Goal: Task Accomplishment & Management: Complete application form

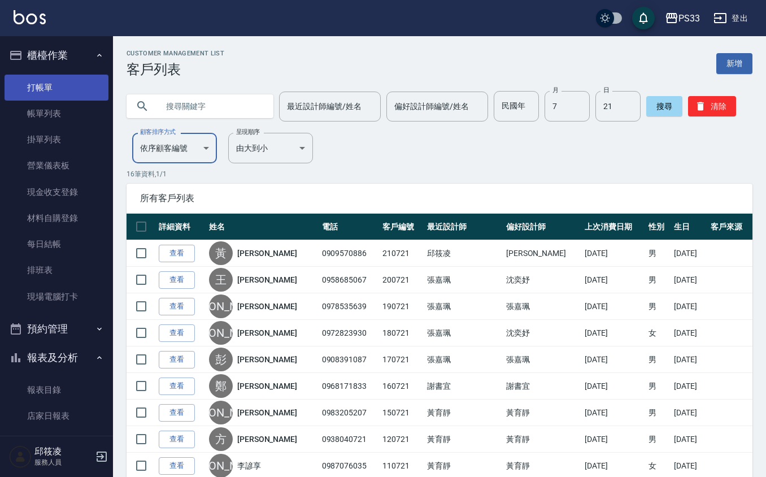
click at [46, 78] on link "打帳單" at bounding box center [57, 88] width 104 height 26
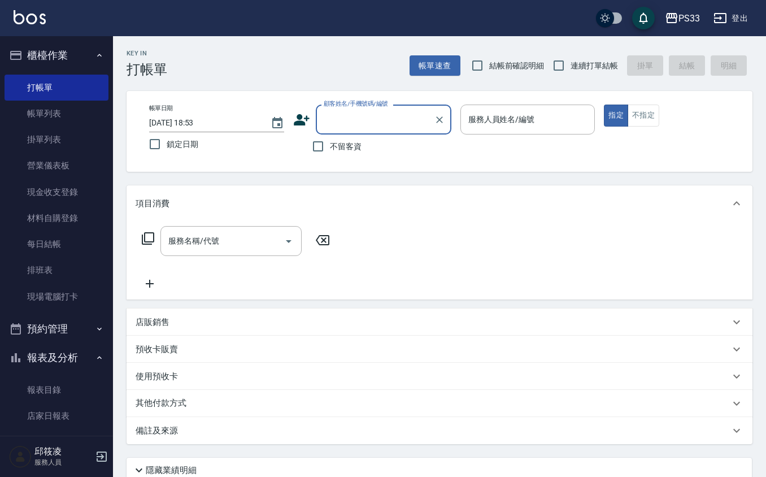
click at [332, 130] on div "顧客姓名/手機號碼/編號" at bounding box center [384, 120] width 136 height 30
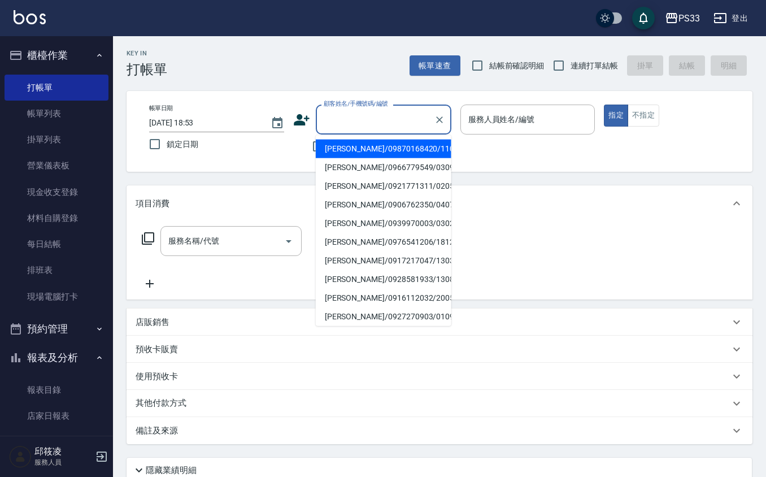
type input "ㄅ"
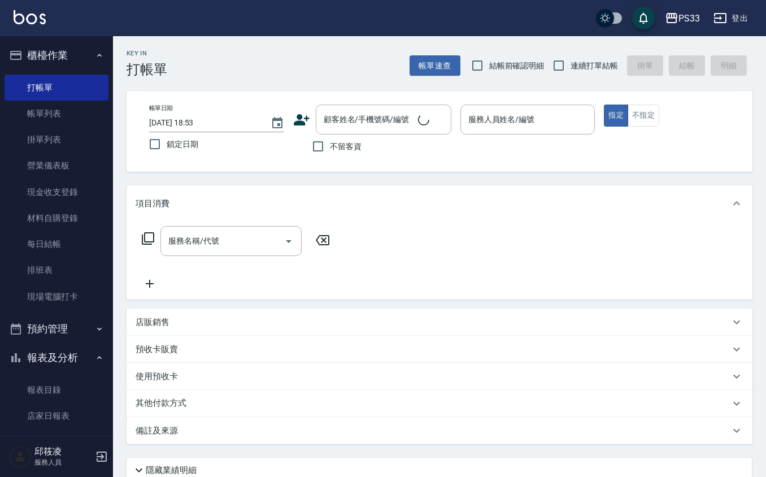
click at [306, 116] on icon at bounding box center [302, 119] width 16 height 11
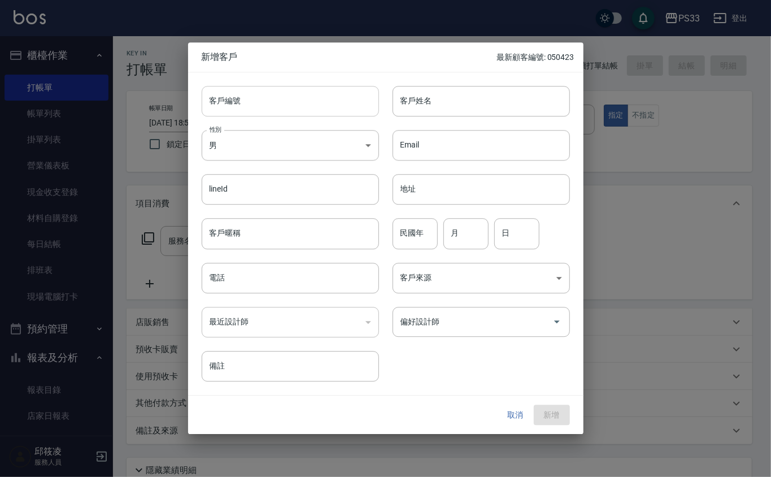
drag, startPoint x: 306, startPoint y: 116, endPoint x: 303, endPoint y: 102, distance: 14.4
click at [303, 102] on input "客戶編號" at bounding box center [290, 101] width 177 height 31
type input "3"
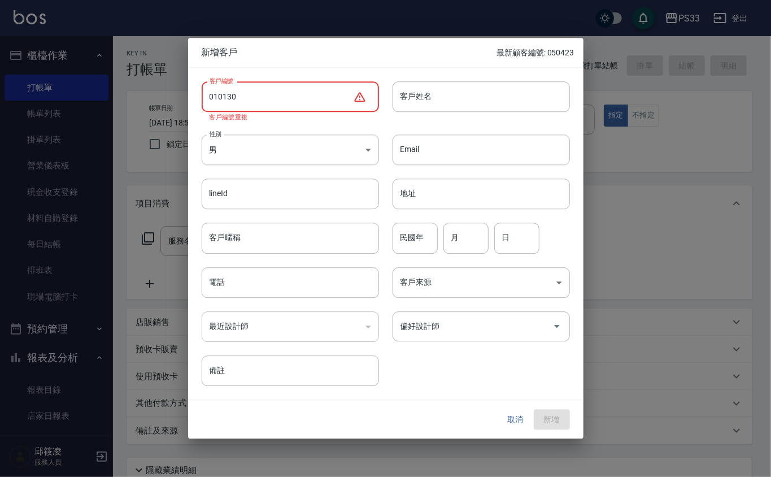
drag, startPoint x: 216, startPoint y: 95, endPoint x: 227, endPoint y: 96, distance: 10.8
click at [217, 95] on input "010130" at bounding box center [277, 96] width 151 height 31
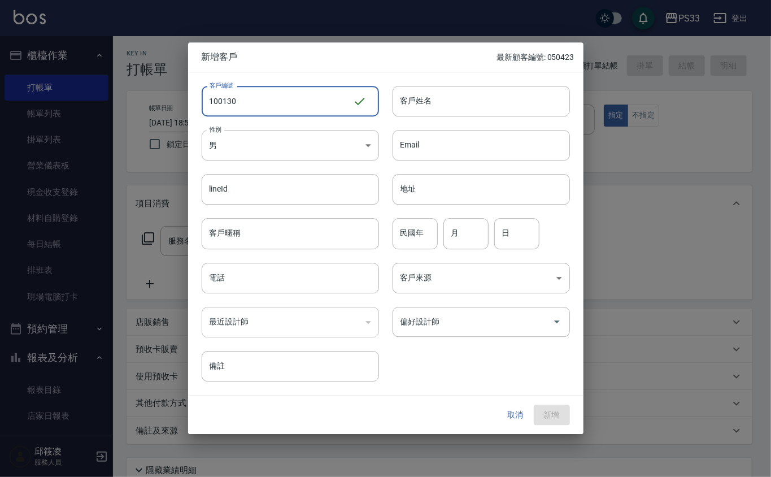
type input "100130"
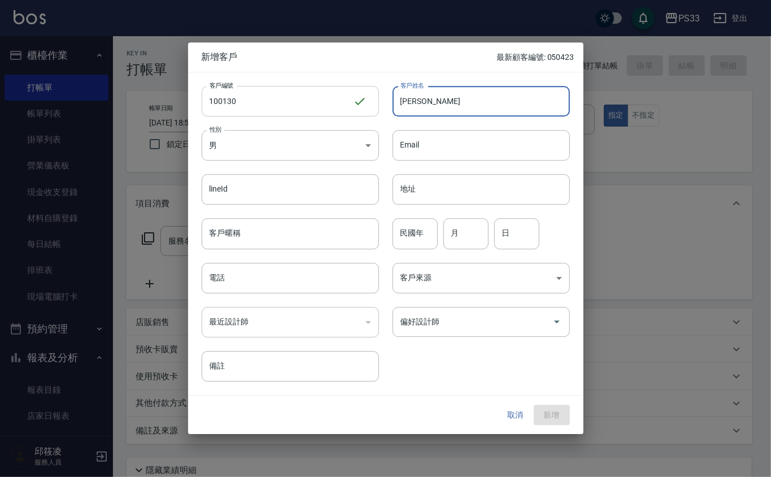
type input "[PERSON_NAME]"
type input "71"
type input "01"
type input "30"
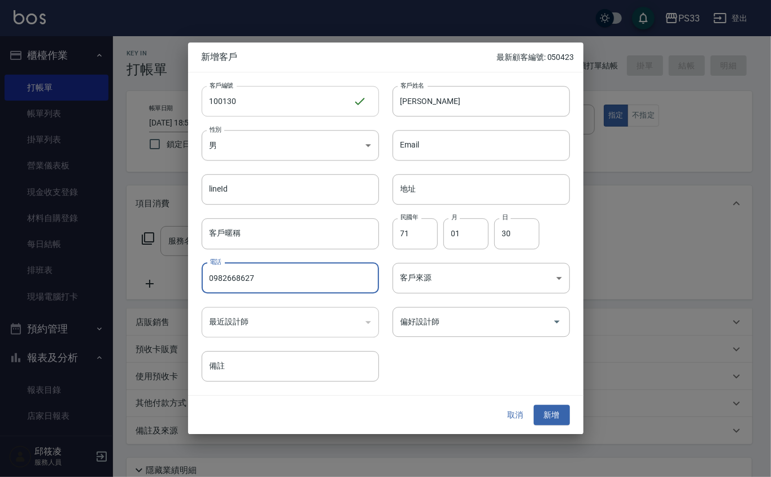
type input "0982668627"
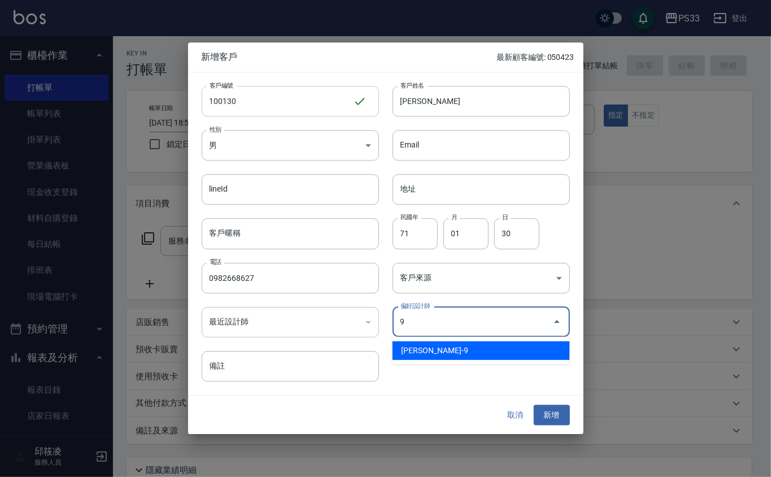
type input "許苡軒"
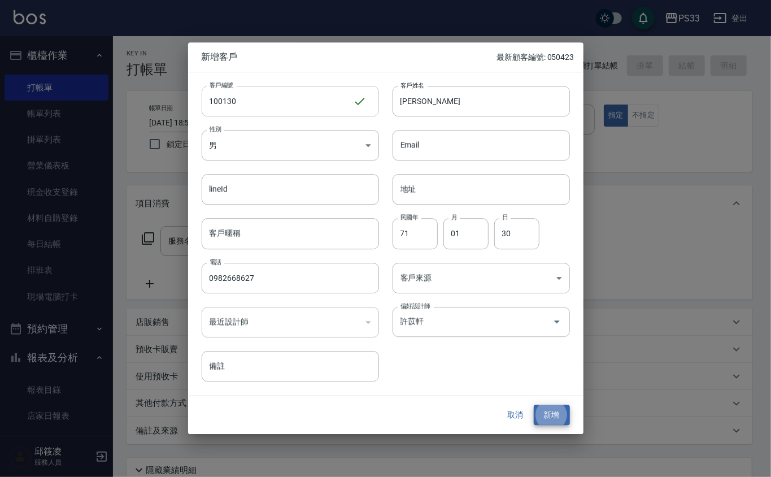
click at [534, 405] on button "新增" at bounding box center [552, 415] width 36 height 21
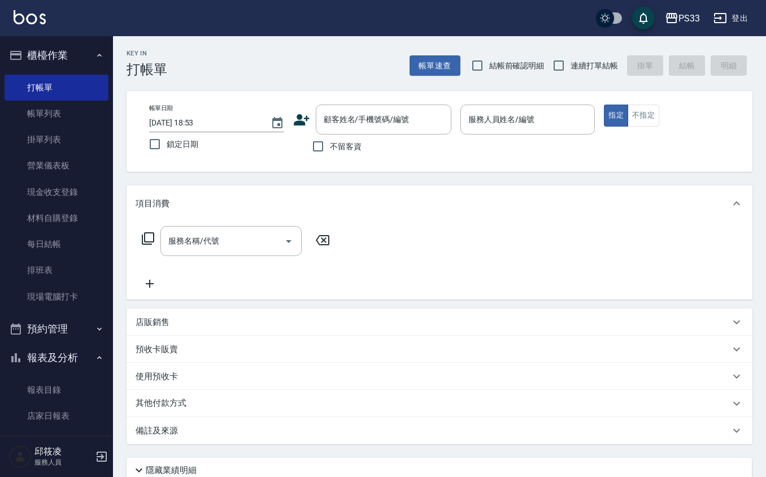
click at [296, 115] on icon at bounding box center [301, 119] width 17 height 17
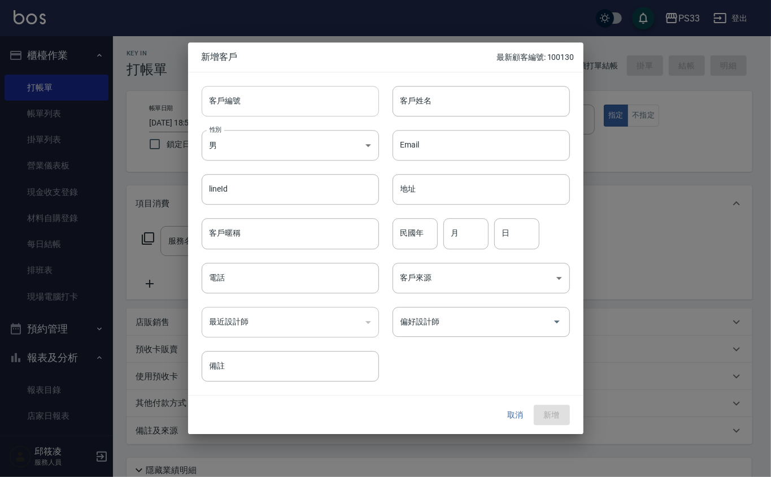
click at [297, 104] on input "客戶編號" at bounding box center [290, 101] width 177 height 31
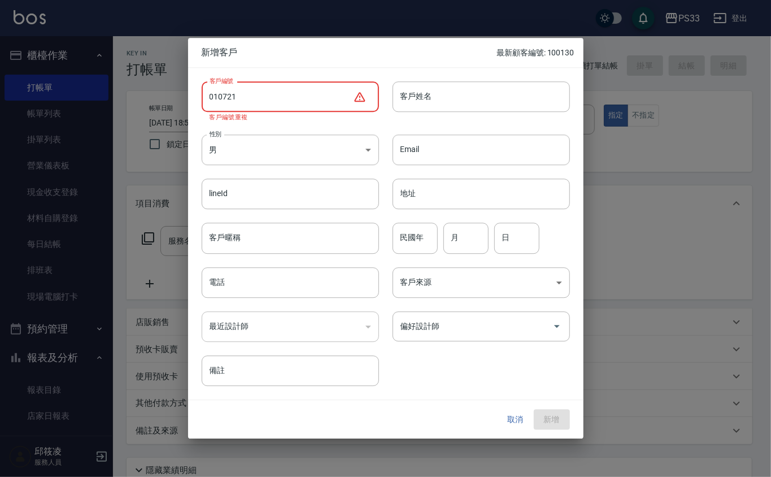
click at [220, 88] on input "010721" at bounding box center [277, 96] width 151 height 31
click at [219, 92] on input "010721" at bounding box center [277, 96] width 151 height 31
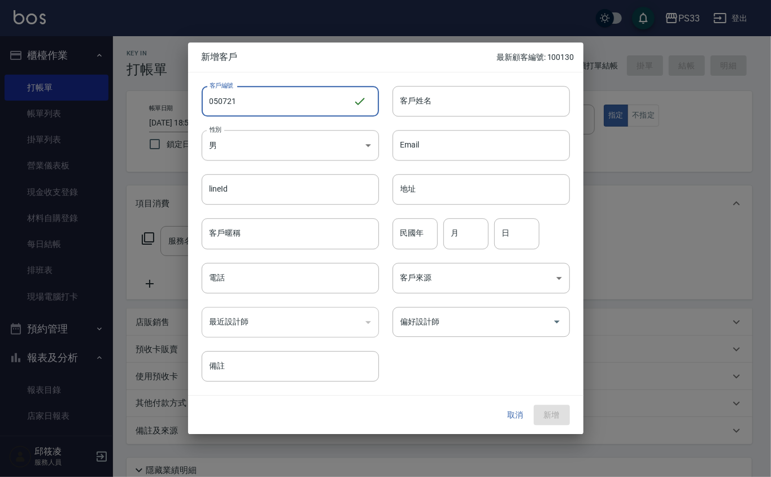
type input "050721"
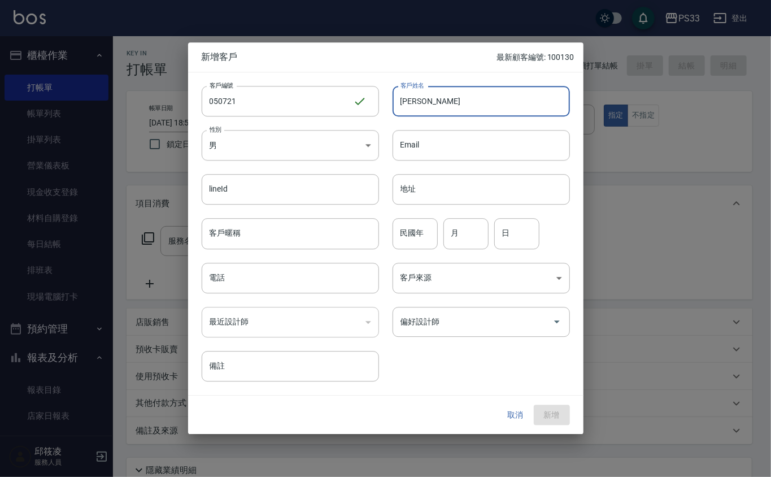
type input "[PERSON_NAME]"
type input "77"
type input "07"
type input "21"
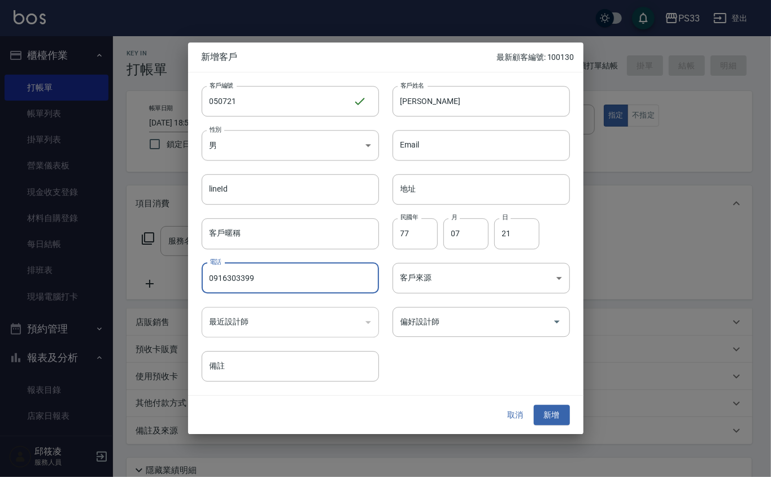
type input "0916303399"
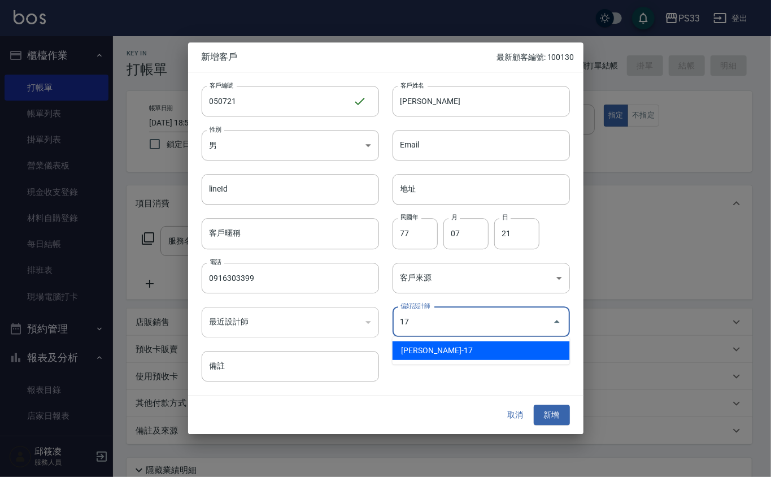
type input "張嘉珮"
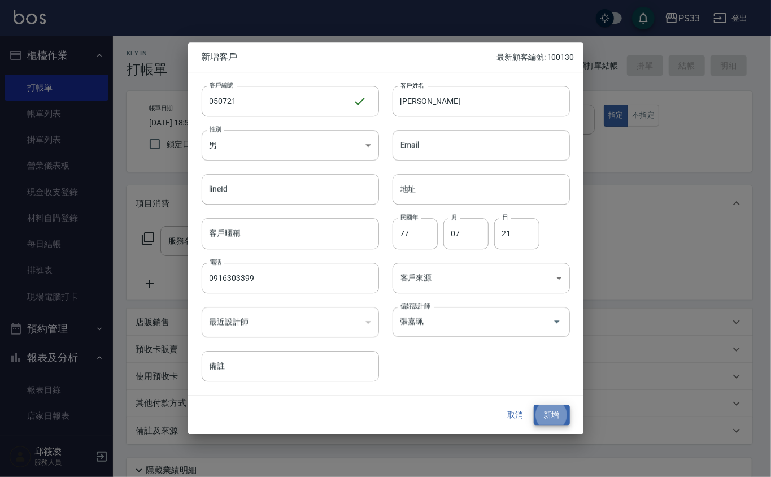
click at [534, 405] on button "新增" at bounding box center [552, 415] width 36 height 21
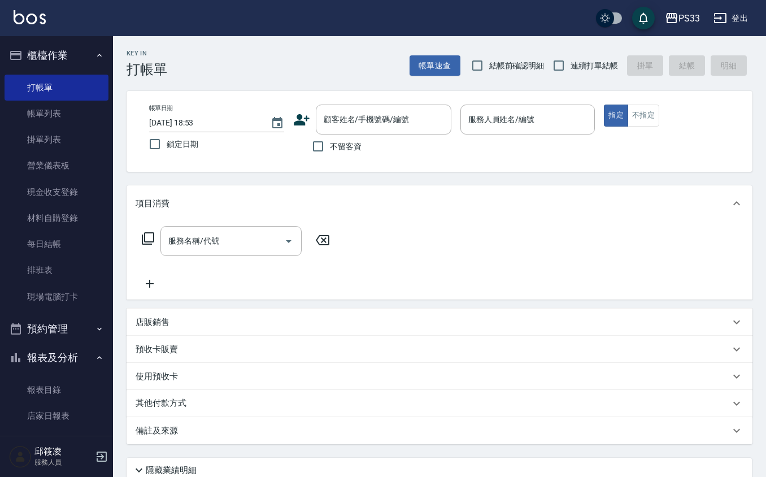
click at [300, 121] on icon at bounding box center [302, 119] width 16 height 11
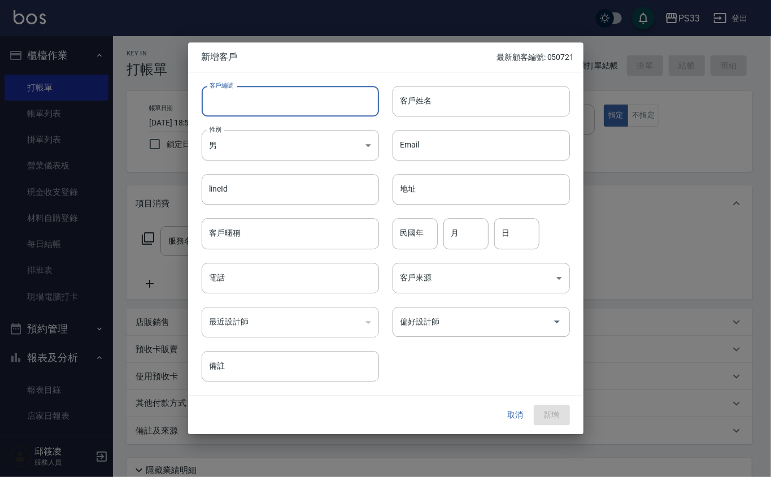
click at [311, 102] on input "客戶編號" at bounding box center [290, 101] width 177 height 31
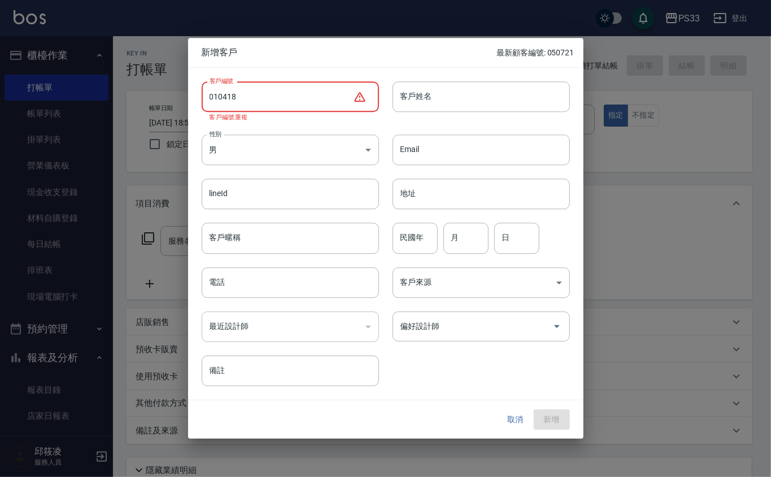
click at [217, 98] on input "010418" at bounding box center [277, 96] width 151 height 31
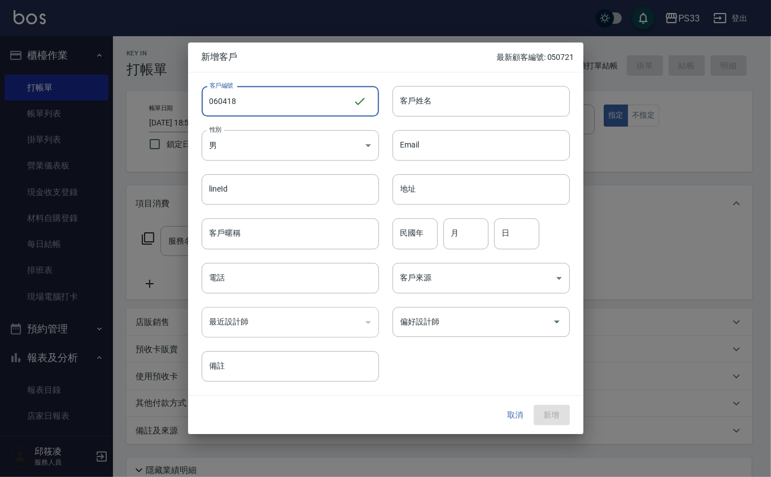
type input "060418"
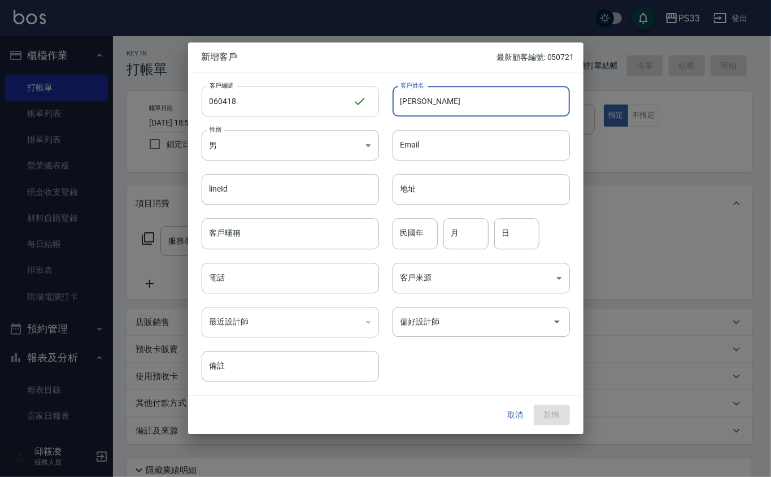
type input "[PERSON_NAME]"
type input "91"
type input "04"
type input "18"
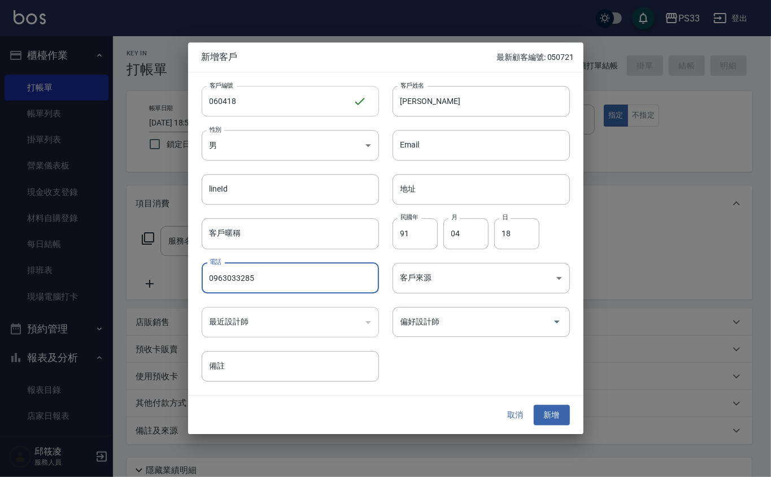
type input "0963033285"
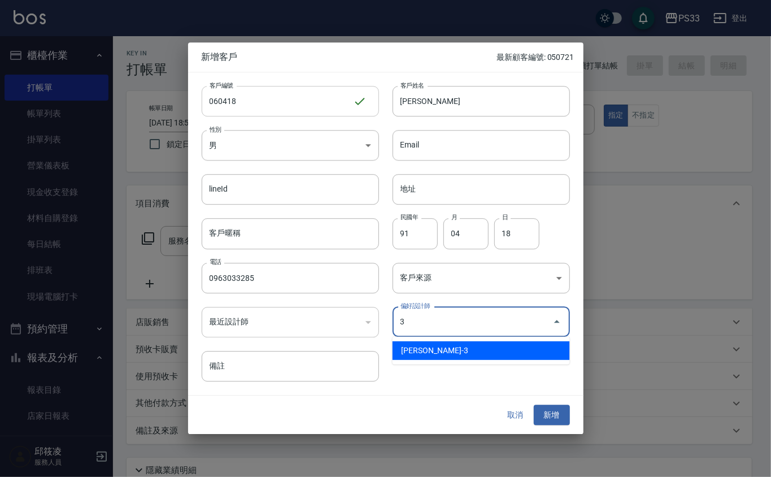
type input "[PERSON_NAME]"
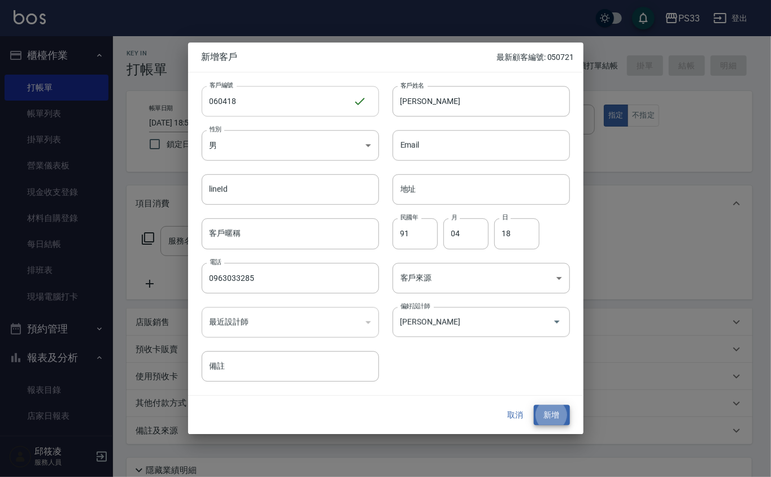
click at [534, 405] on button "新增" at bounding box center [552, 415] width 36 height 21
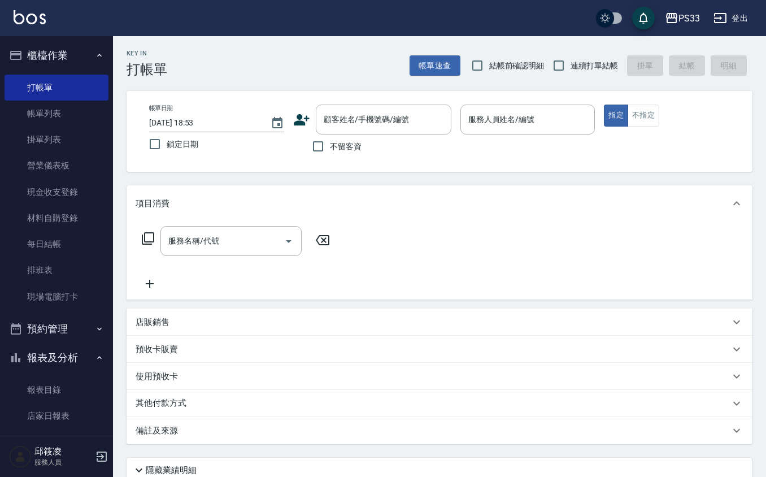
click at [312, 123] on div "顧客姓名/手機號碼/編號 顧客姓名/手機號碼/編號" at bounding box center [372, 120] width 158 height 30
drag, startPoint x: 311, startPoint y: 123, endPoint x: 300, endPoint y: 116, distance: 12.9
click at [310, 123] on div "顧客姓名/手機號碼/編號 顧客姓名/手機號碼/編號" at bounding box center [372, 120] width 158 height 30
click at [298, 116] on icon at bounding box center [302, 119] width 16 height 11
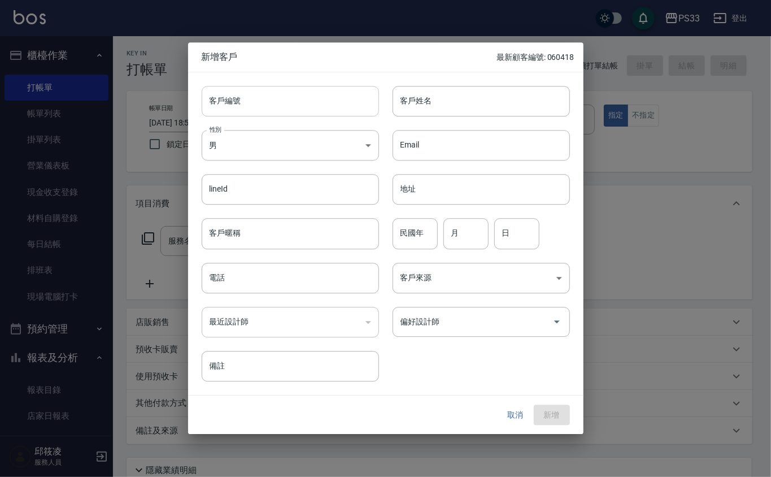
click at [303, 109] on input "客戶編號" at bounding box center [290, 101] width 177 height 31
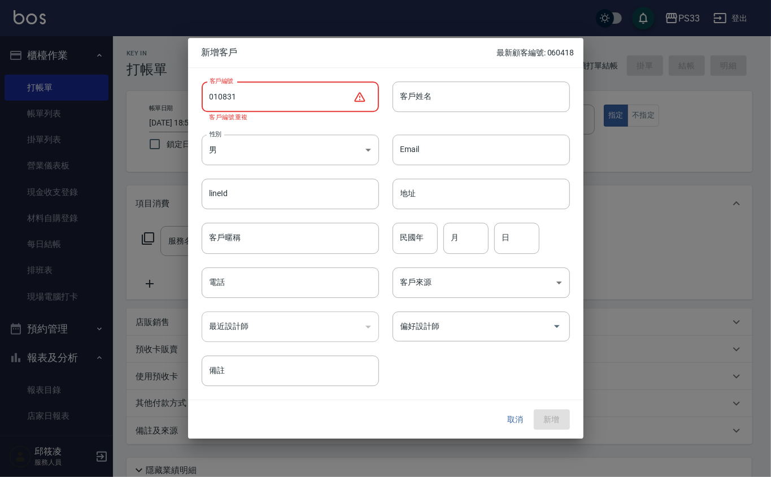
click at [220, 97] on input "010831" at bounding box center [277, 96] width 151 height 31
click at [219, 97] on input "010831" at bounding box center [277, 96] width 151 height 31
click at [240, 93] on input "010831" at bounding box center [277, 96] width 151 height 31
click at [219, 96] on input "010831" at bounding box center [277, 96] width 151 height 31
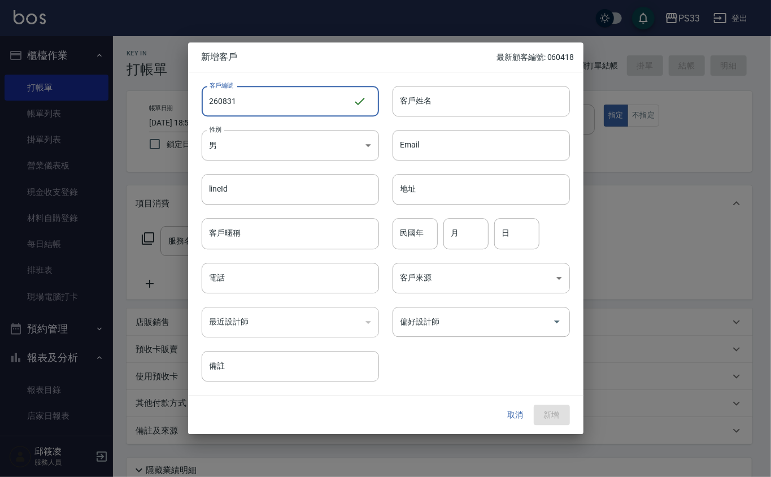
type input "260831"
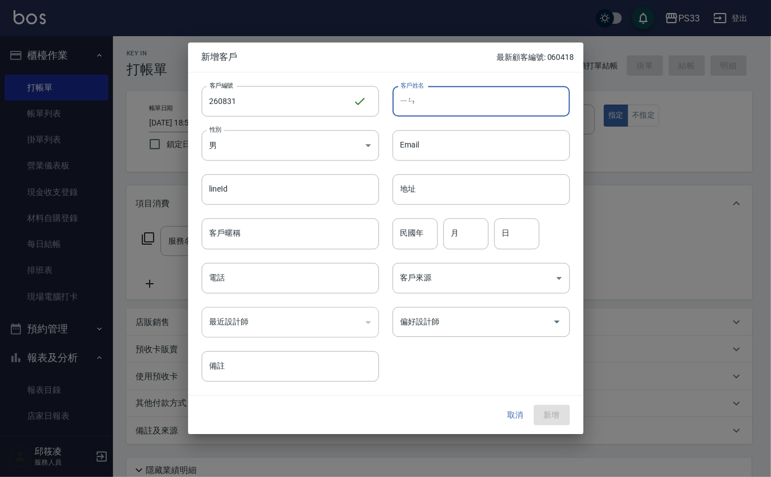
type input "銀"
type input "[PERSON_NAME]"
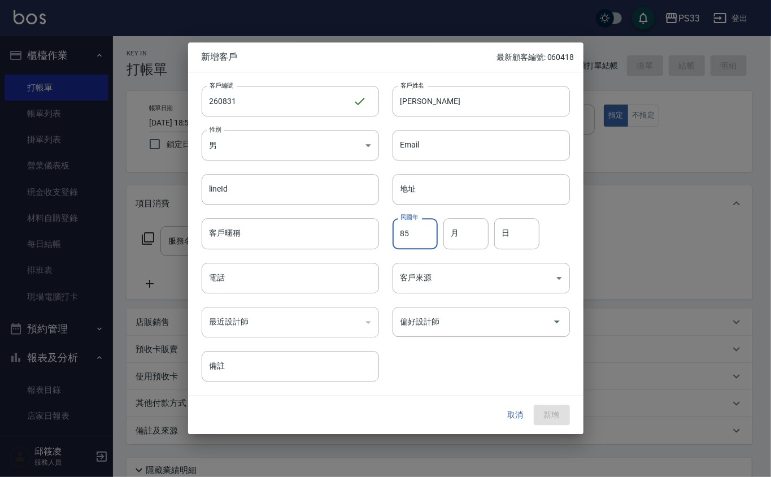
type input "85"
type input "08"
click at [527, 245] on input "3\1" at bounding box center [516, 234] width 45 height 31
type input "31"
click at [224, 276] on input "電話" at bounding box center [290, 278] width 177 height 31
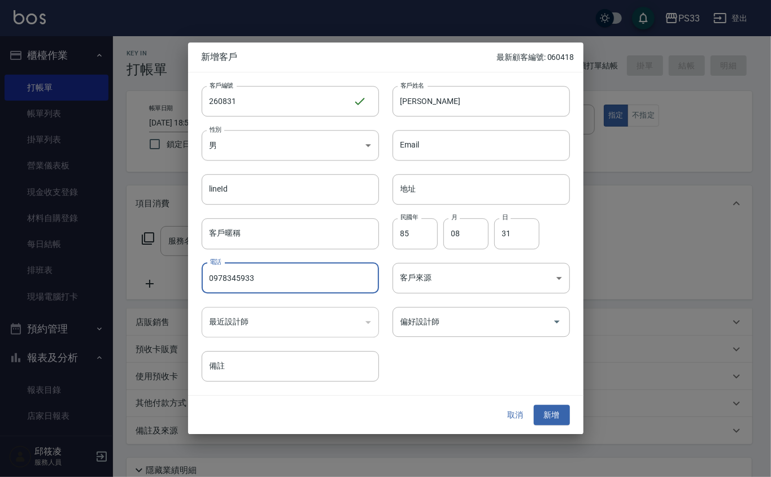
type input "0978345933"
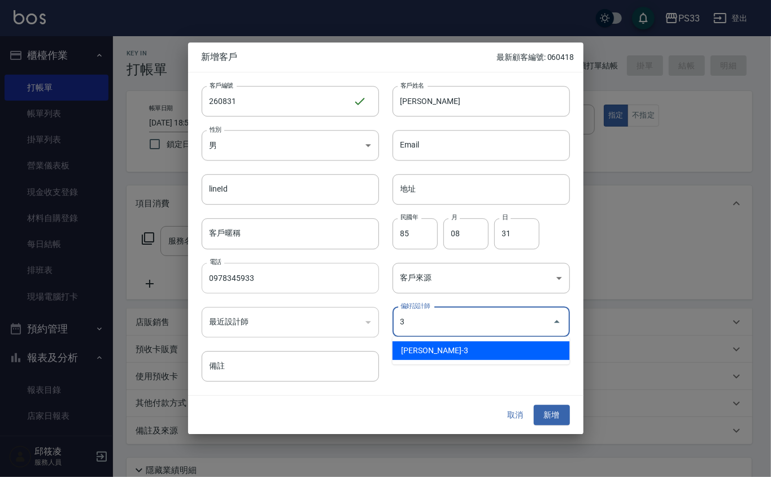
type input "[PERSON_NAME]"
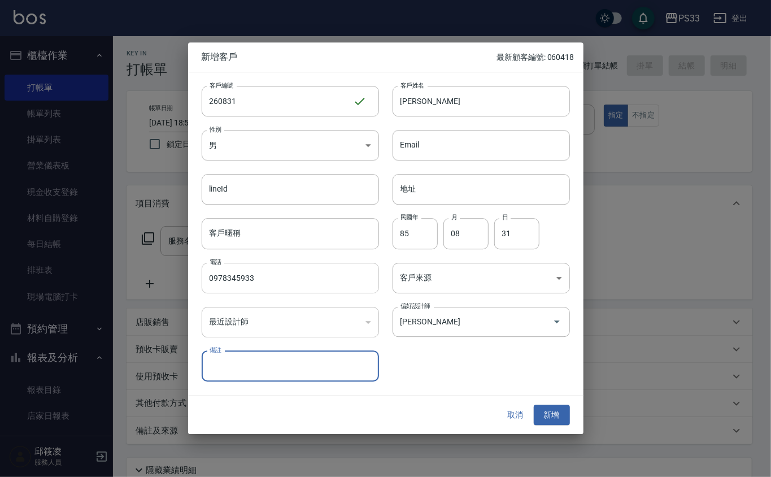
click at [534, 405] on button "新增" at bounding box center [552, 415] width 36 height 21
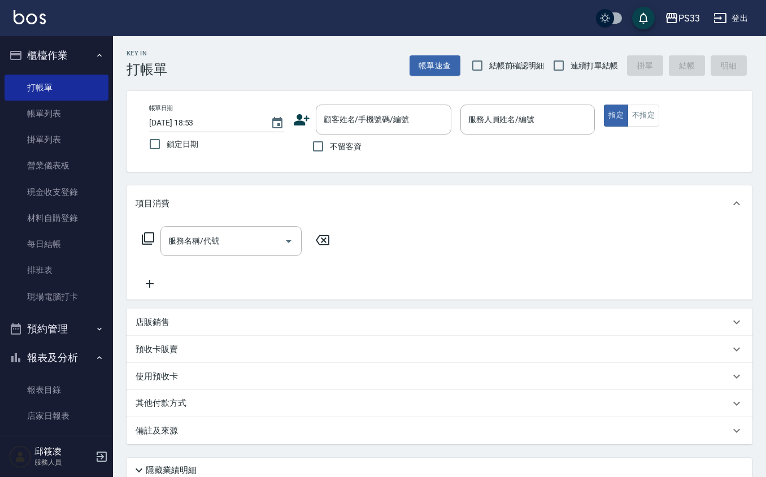
click at [299, 123] on icon at bounding box center [302, 119] width 16 height 11
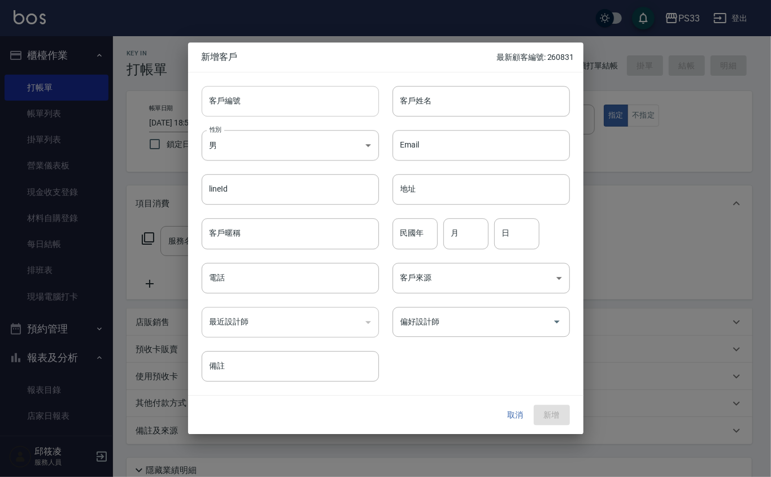
click at [303, 107] on input "客戶編號" at bounding box center [290, 101] width 177 height 31
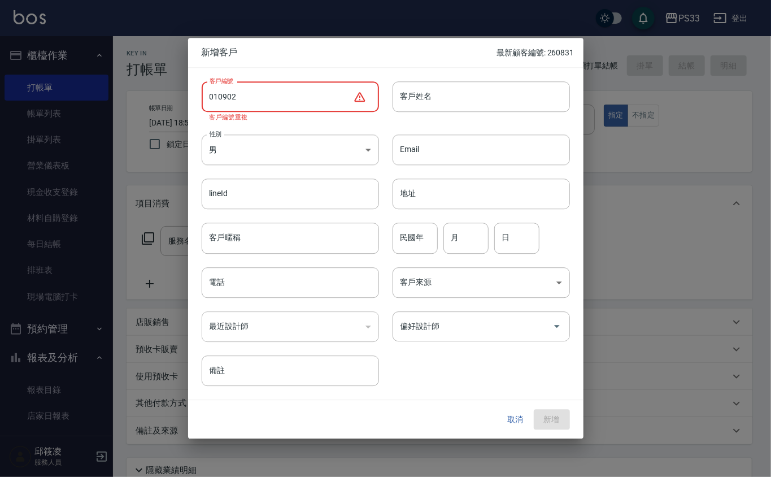
click at [218, 90] on input "010902" at bounding box center [277, 96] width 151 height 31
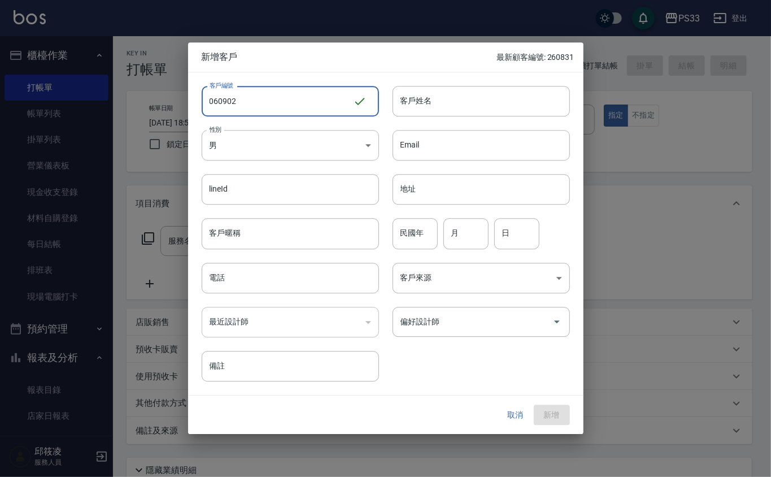
type input "060902"
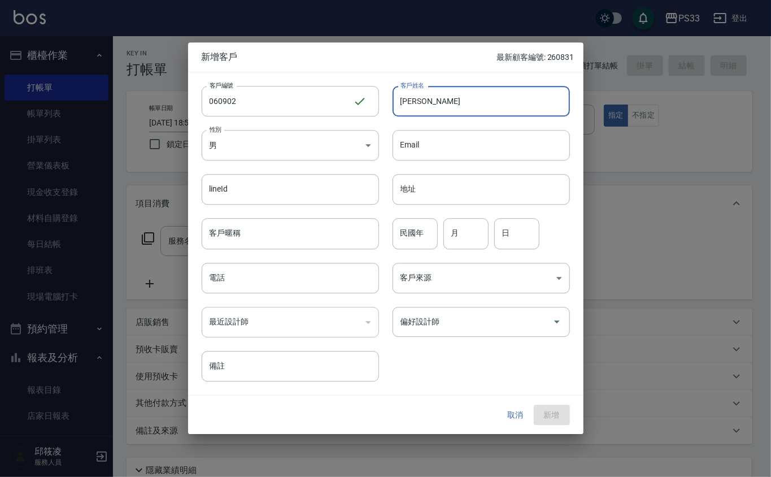
type input "[PERSON_NAME]"
type input "8"
type input "57"
type input "09"
type input "2"
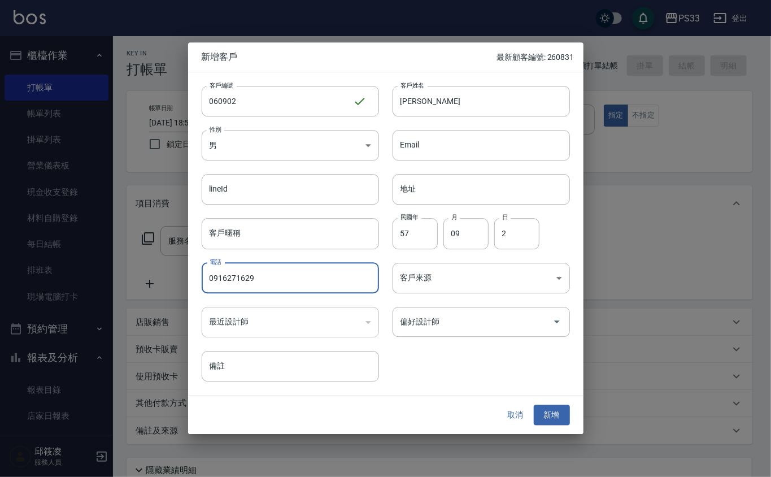
type input "0916271629"
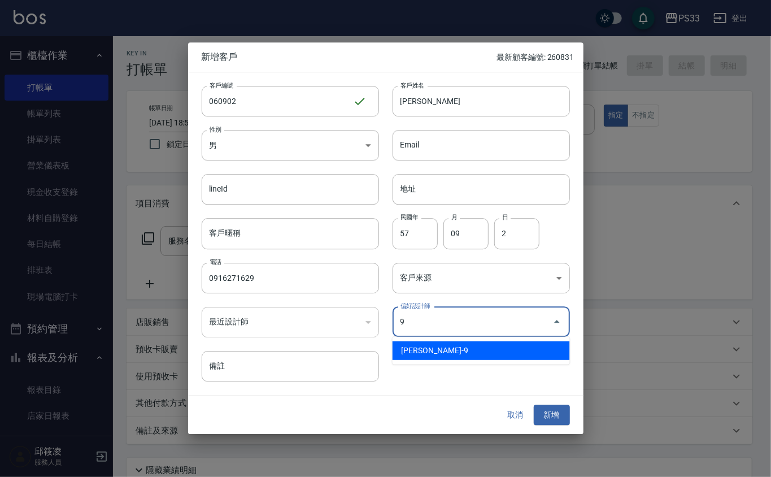
type input "許苡軒"
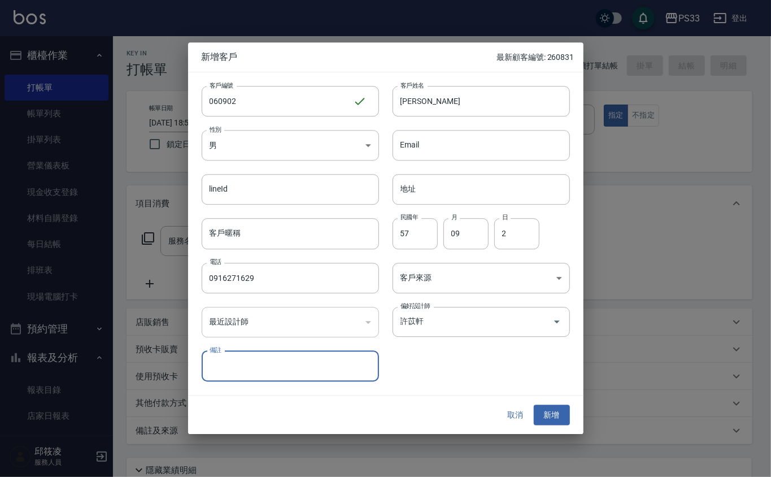
click at [534, 405] on button "新增" at bounding box center [552, 415] width 36 height 21
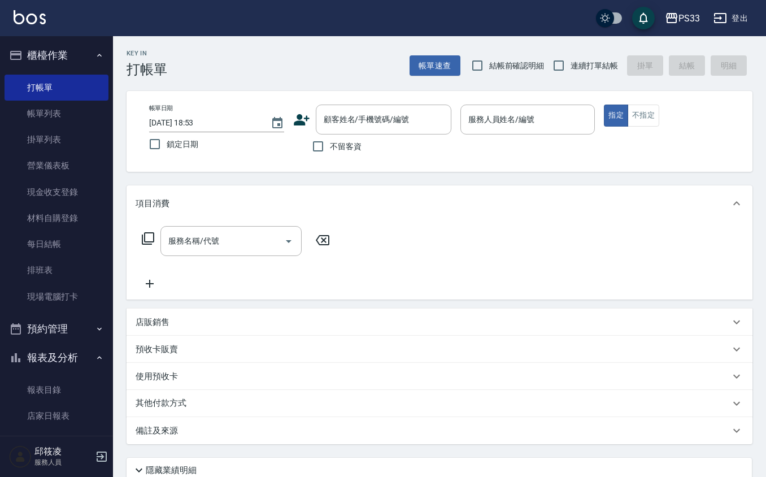
click at [292, 118] on div "帳單日期 [DATE] 18:53 鎖定日期 顧客姓名/手機號碼/編號 顧客姓名/手機號碼/編號 不留客資 服務人員姓名/編號 服務人員姓名/編號 指定 不指定" at bounding box center [439, 132] width 599 height 54
click at [300, 110] on div "顧客姓名/手機號碼/編號 顧客姓名/手機號碼/編號" at bounding box center [372, 120] width 158 height 30
click at [301, 120] on icon at bounding box center [301, 119] width 17 height 17
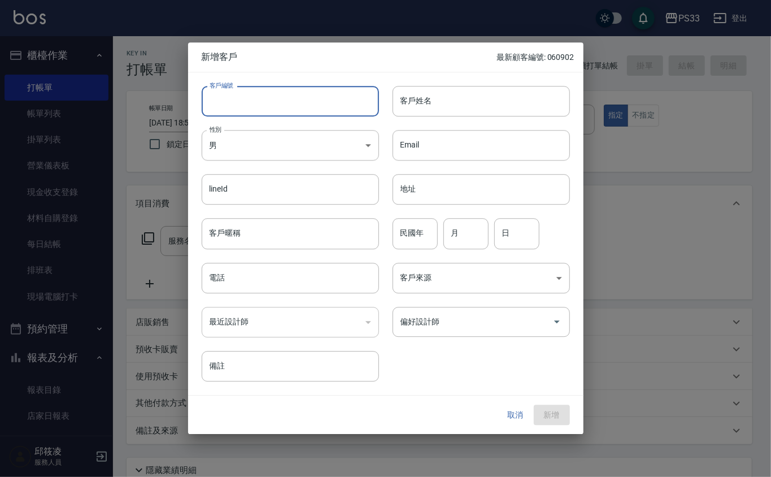
click at [295, 98] on input "客戶編號" at bounding box center [290, 101] width 177 height 31
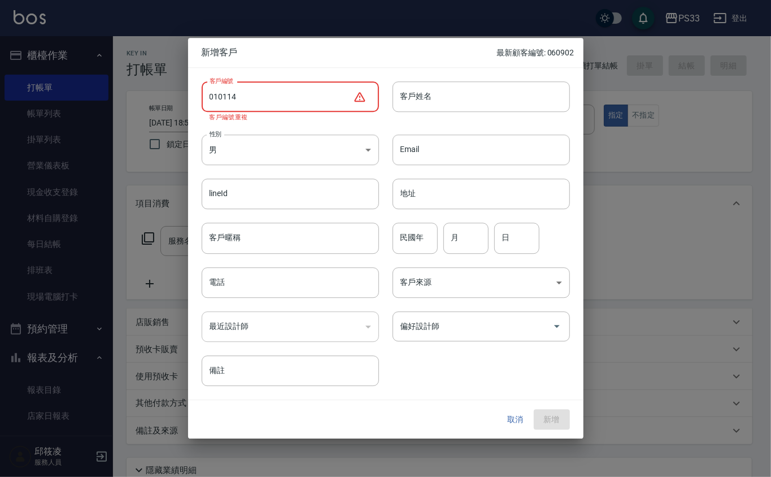
click at [223, 96] on input "010114" at bounding box center [277, 96] width 151 height 31
drag, startPoint x: 283, startPoint y: 95, endPoint x: 258, endPoint y: 89, distance: 25.6
click at [280, 93] on input "010114" at bounding box center [277, 96] width 151 height 31
click at [220, 96] on input "010114" at bounding box center [277, 96] width 151 height 31
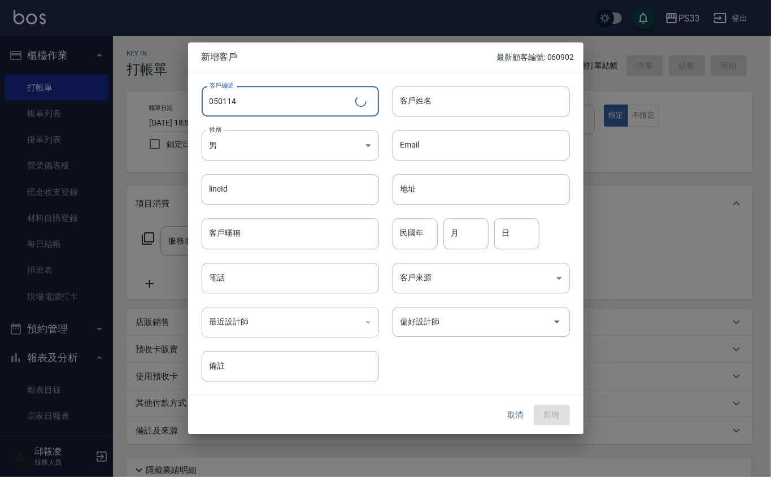
type input "050114"
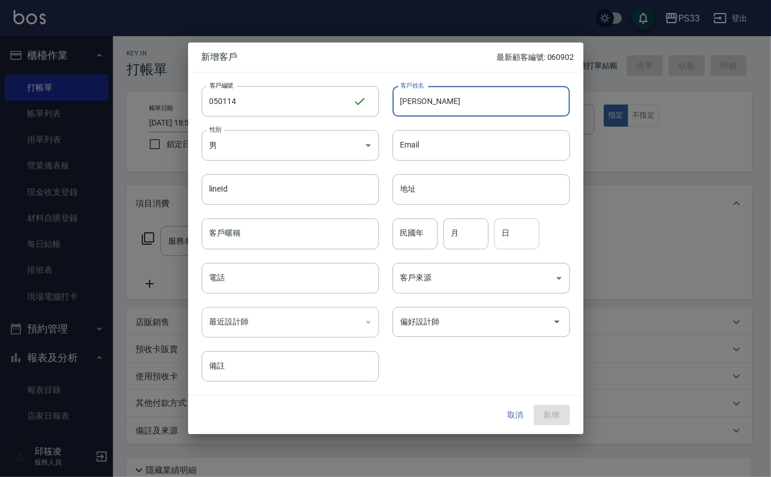
type input "[PERSON_NAME]"
type input "87"
type input "01"
type input "14"
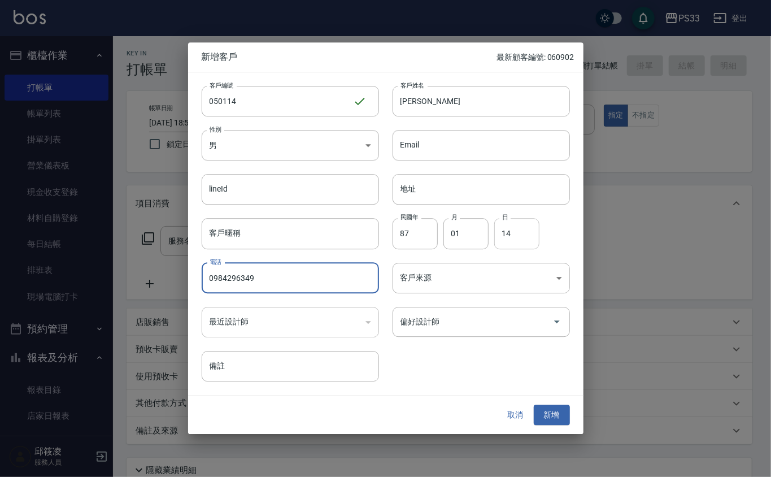
type input "0984296349"
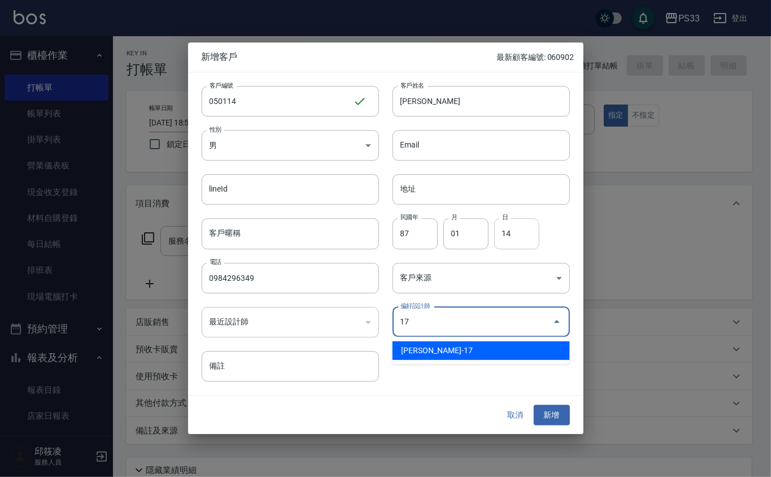
type input "張嘉珮"
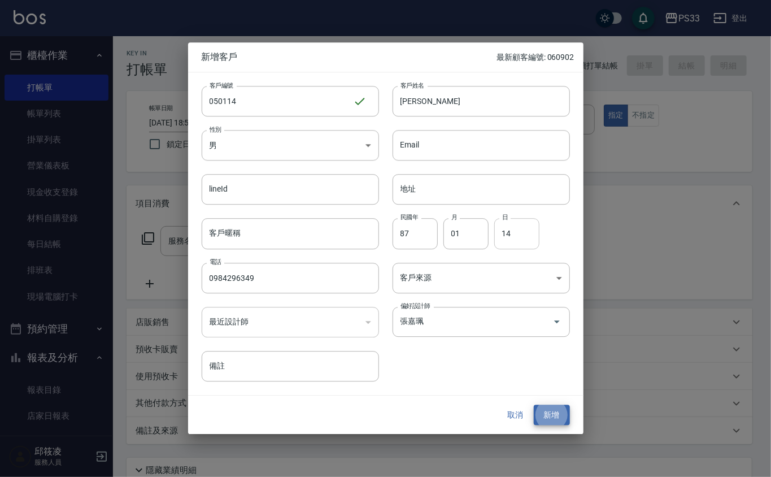
click at [534, 405] on button "新增" at bounding box center [552, 415] width 36 height 21
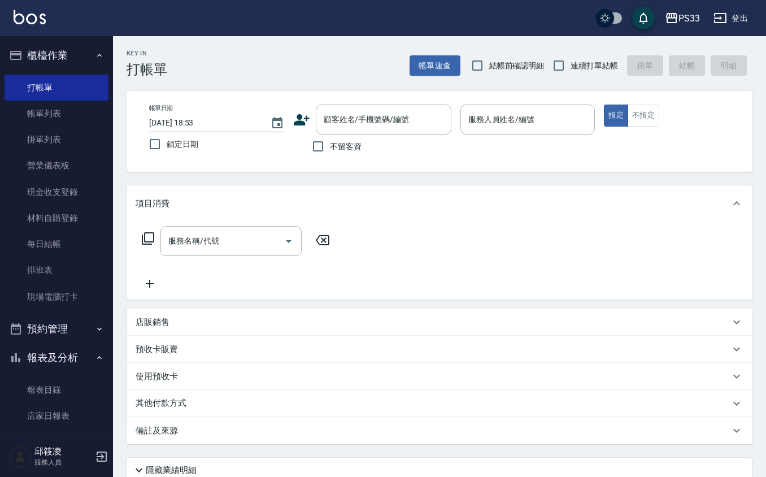
click at [310, 128] on div "顧客姓名/手機號碼/編號 顧客姓名/手機號碼/編號" at bounding box center [372, 120] width 158 height 30
click at [297, 115] on icon at bounding box center [302, 119] width 16 height 11
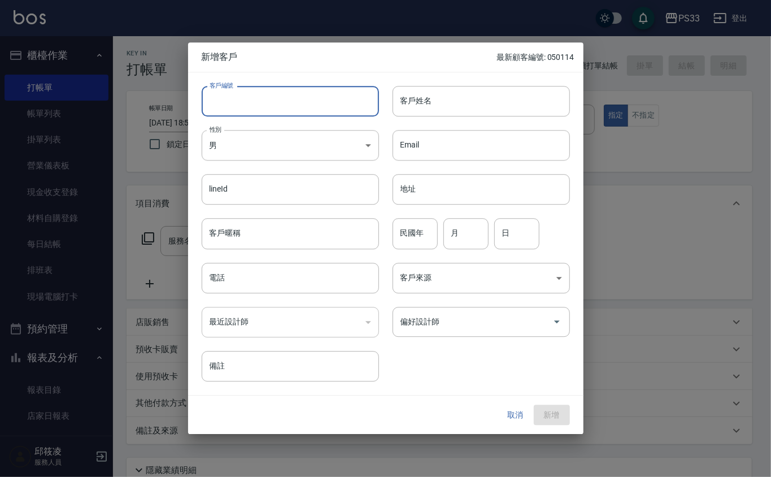
click at [297, 115] on input "客戶編號" at bounding box center [290, 101] width 177 height 31
click at [301, 112] on input "客戶編號" at bounding box center [290, 101] width 177 height 31
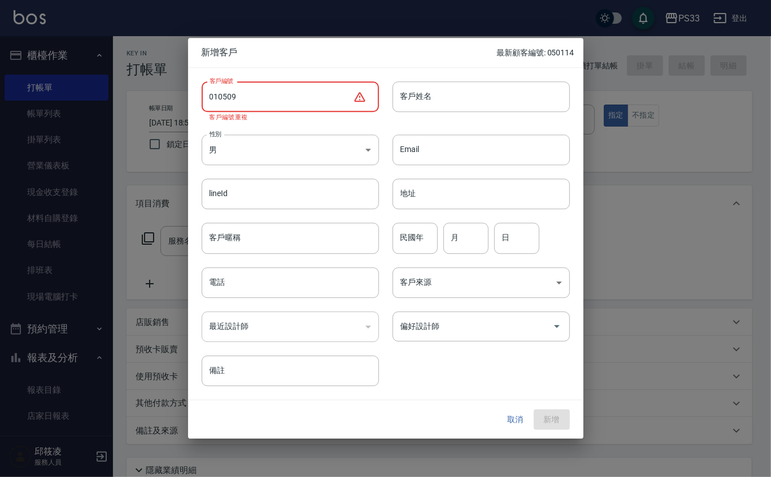
click at [218, 94] on input "010509" at bounding box center [277, 96] width 151 height 31
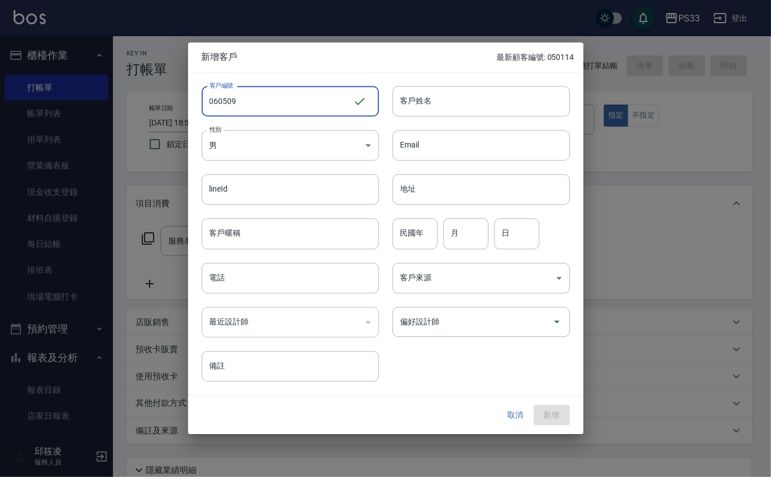
type input "060509"
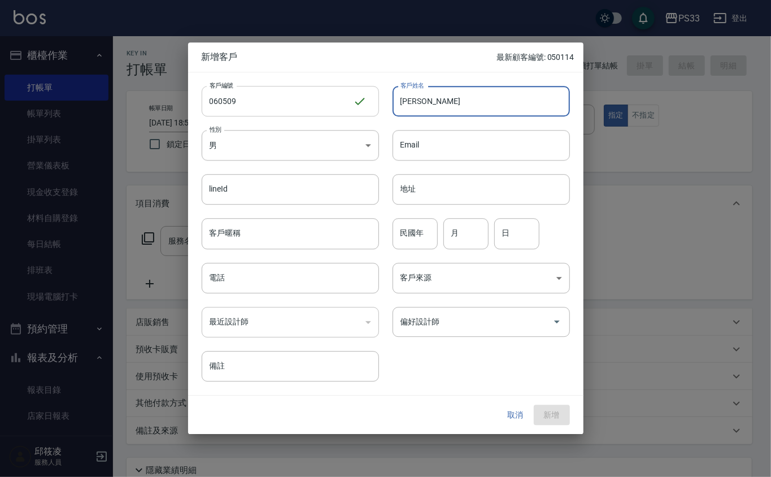
type input "[PERSON_NAME]"
type input "98"
type input "05"
type input "09"
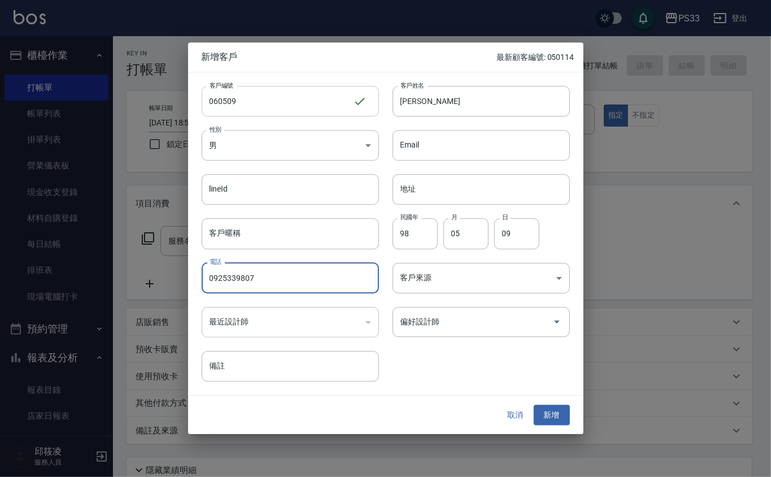
type input "0925339807"
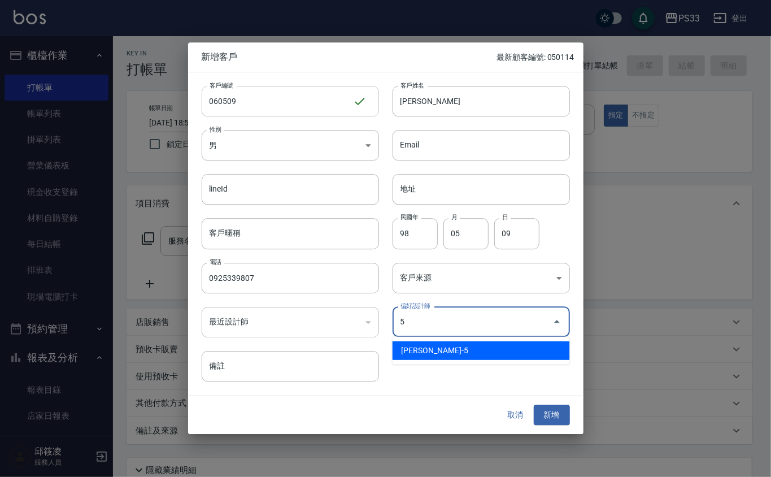
type input "謝書宜"
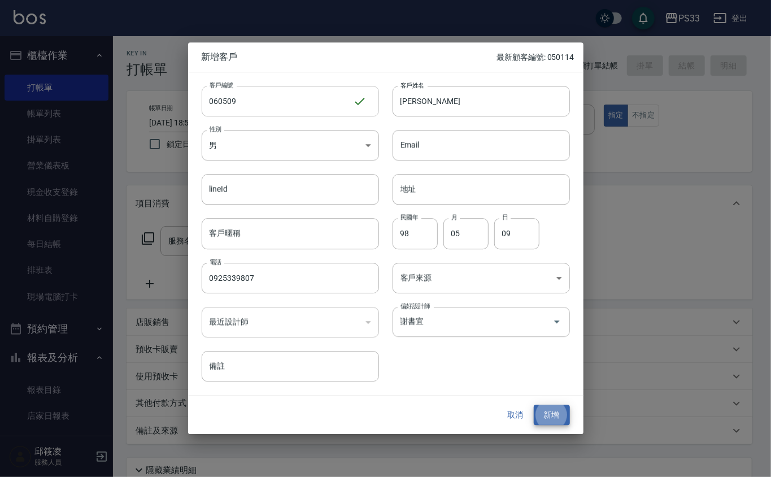
click at [534, 405] on button "新增" at bounding box center [552, 415] width 36 height 21
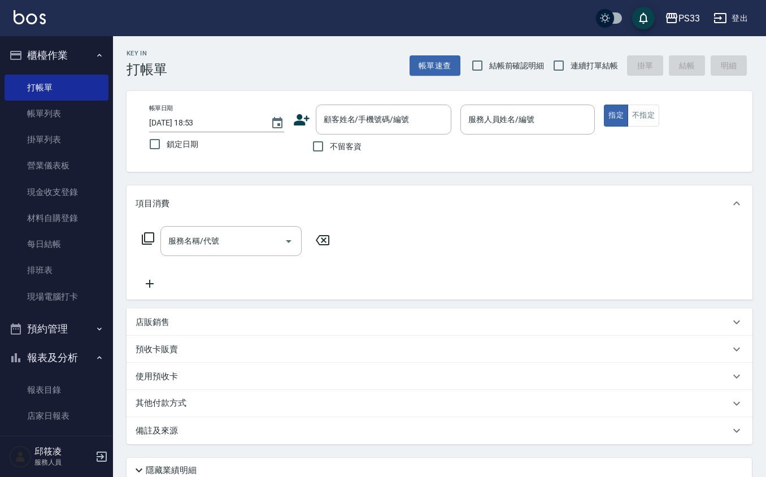
click at [339, 136] on label "不留客資" at bounding box center [333, 146] width 55 height 24
click at [330, 136] on input "不留客資" at bounding box center [318, 146] width 24 height 24
checkbox input "true"
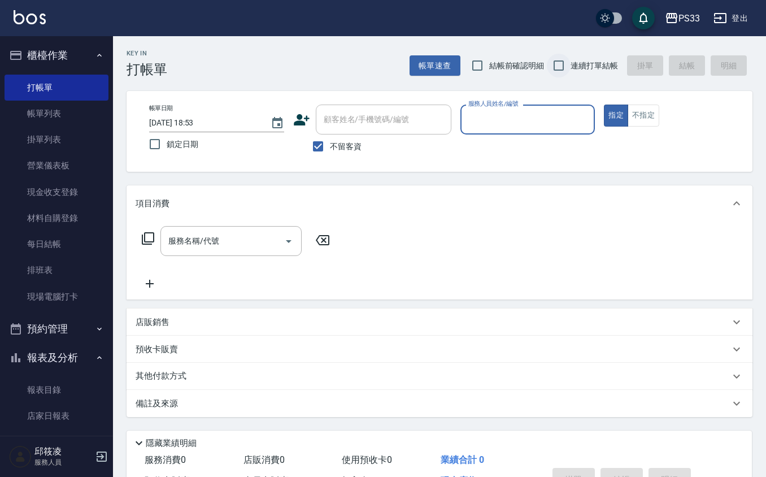
click at [559, 66] on input "連續打單結帳" at bounding box center [559, 66] width 24 height 24
checkbox input "true"
click at [337, 129] on div "顧客姓名/手機號碼/編號" at bounding box center [384, 120] width 136 height 30
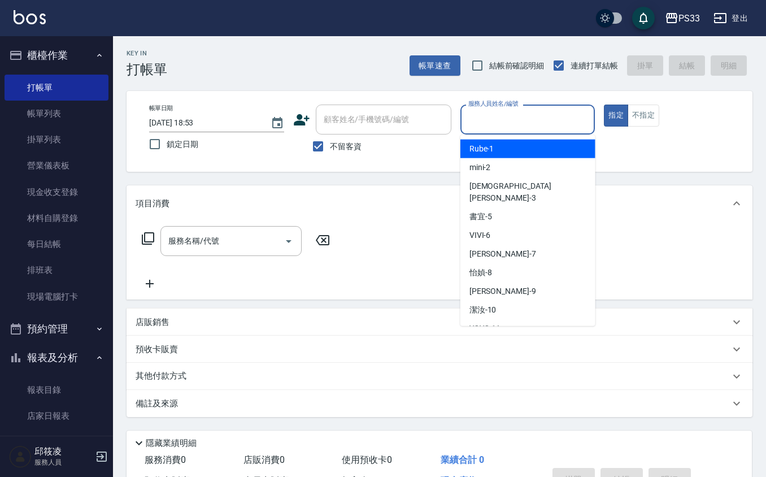
drag, startPoint x: 507, startPoint y: 120, endPoint x: 460, endPoint y: 123, distance: 47.5
click at [506, 122] on input "服務人員姓名/編號" at bounding box center [528, 120] width 125 height 20
click at [380, 111] on div "顧客姓名/手機號碼/編號" at bounding box center [384, 120] width 136 height 30
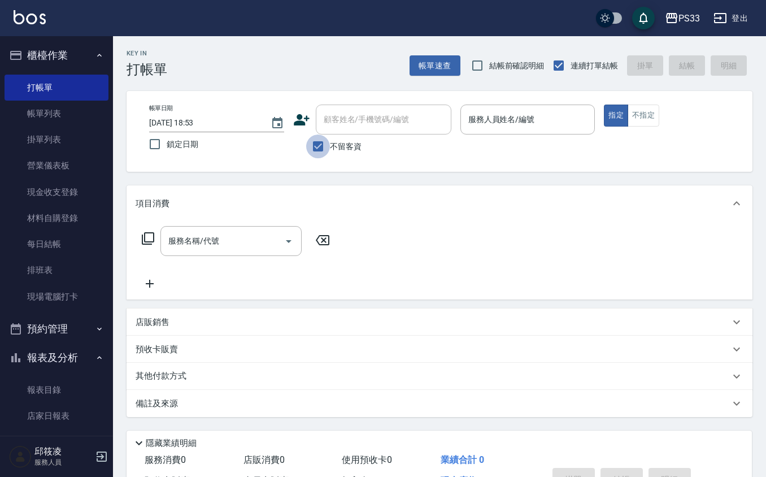
click at [322, 144] on input "不留客資" at bounding box center [318, 146] width 24 height 24
checkbox input "false"
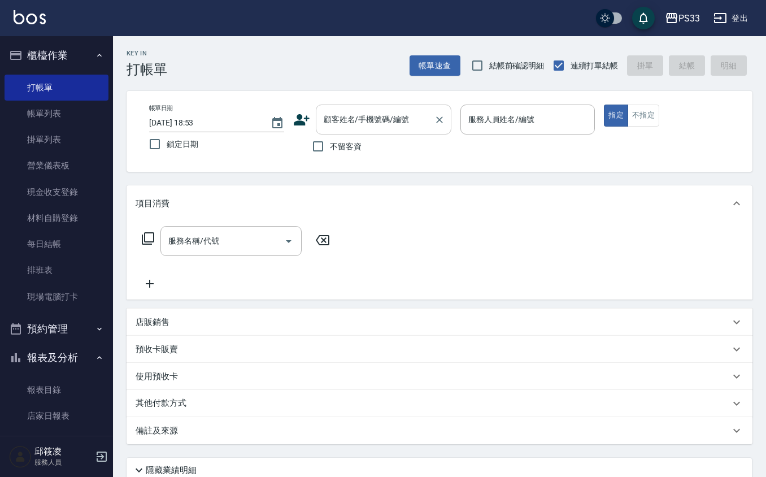
click at [346, 118] on input "顧客姓名/手機號碼/編號" at bounding box center [375, 120] width 109 height 20
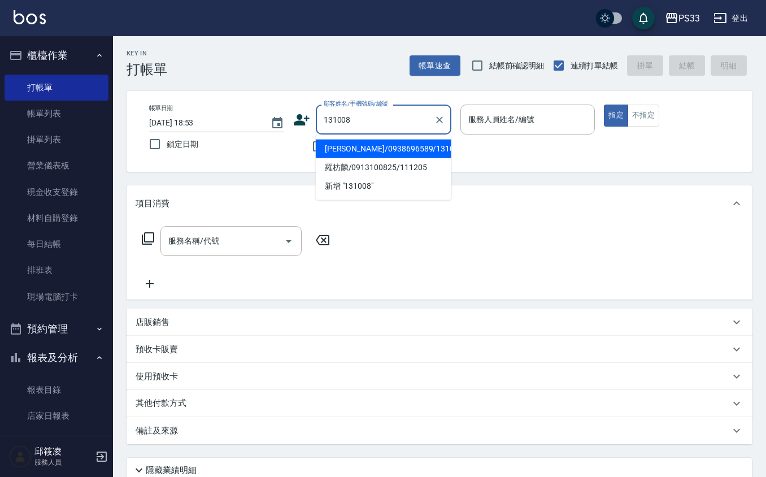
type input "[PERSON_NAME]/0938696589/131008"
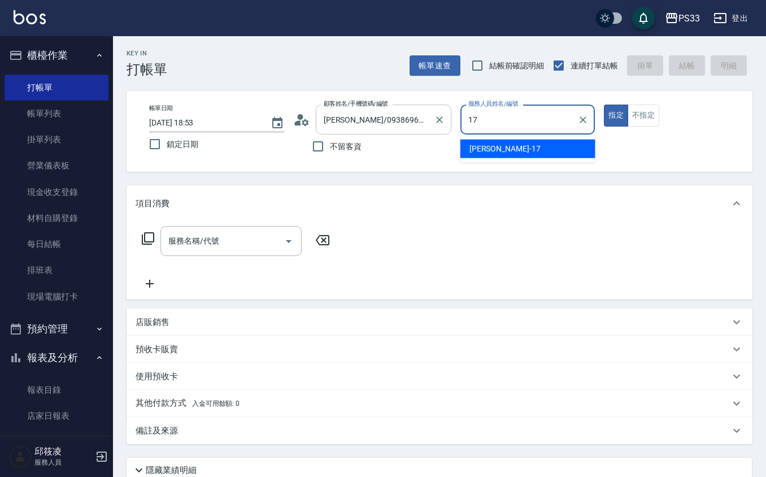
type input "[PERSON_NAME]-17"
type button "true"
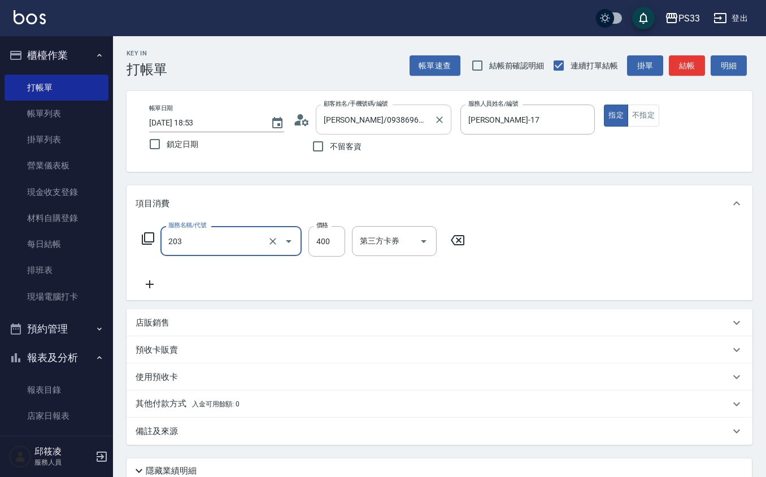
type input "指定單剪(203)"
type input "200"
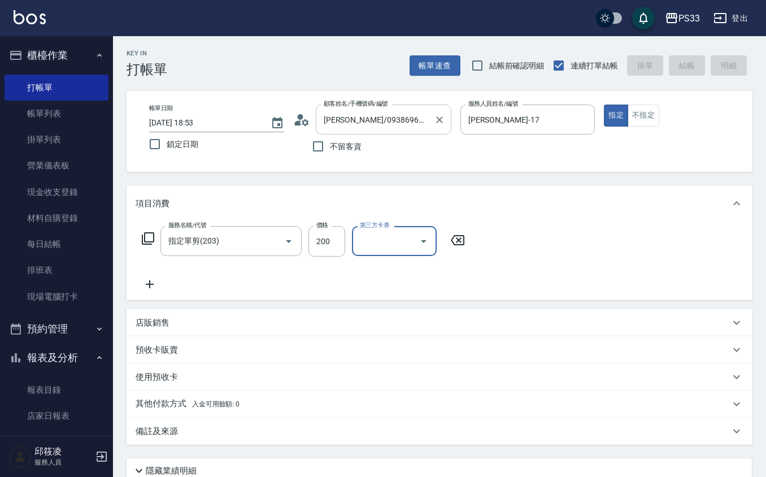
type input "[DATE] 19:02"
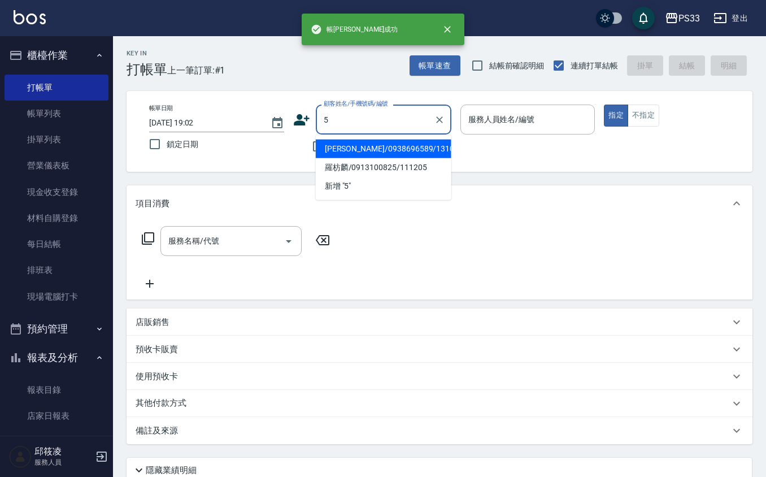
type input "[PERSON_NAME]/0938696589/131008"
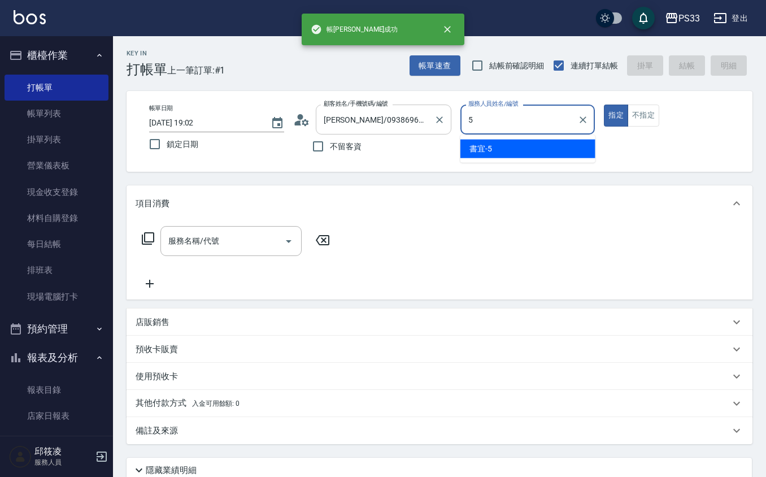
type input "書宜-5"
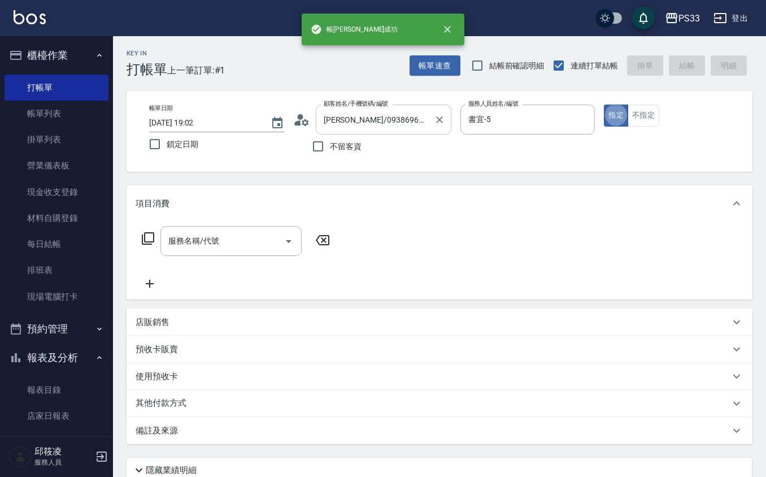
type input "書宜/0989724214/5"
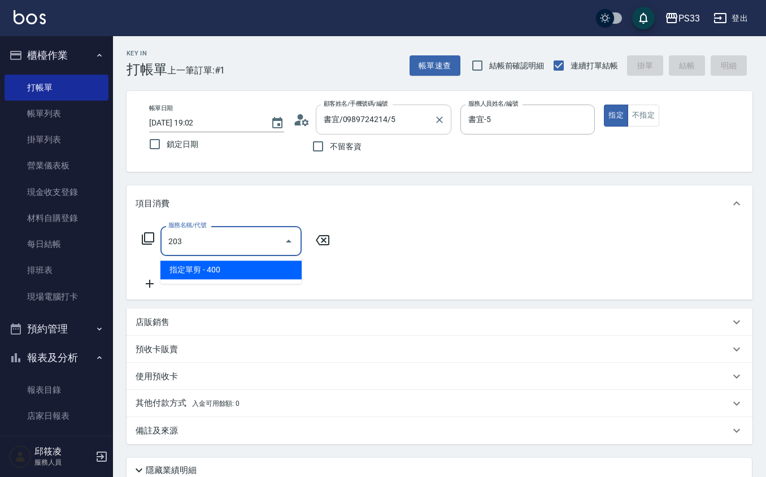
type input "指定單剪(203)"
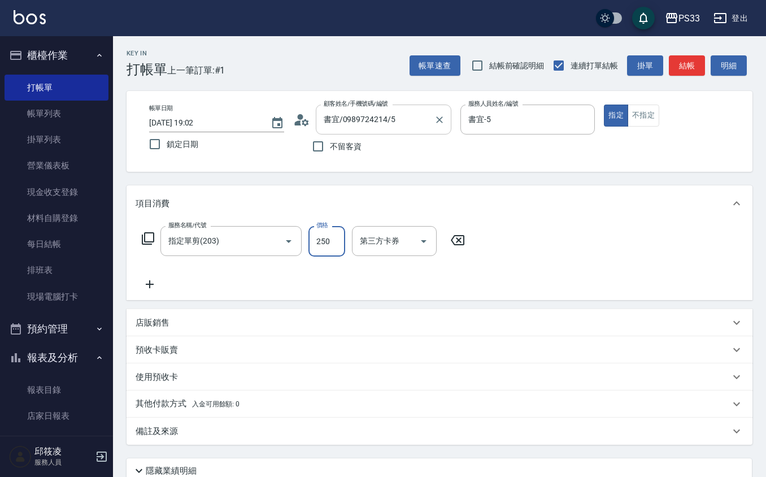
type input "250"
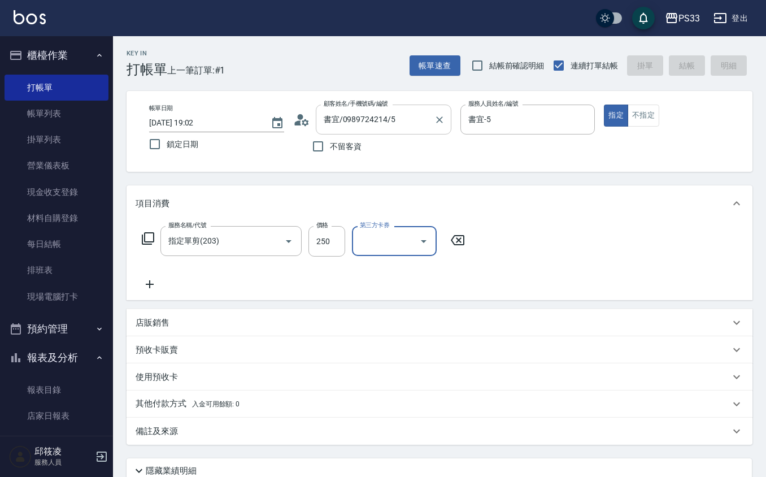
type input "[DATE] 19:03"
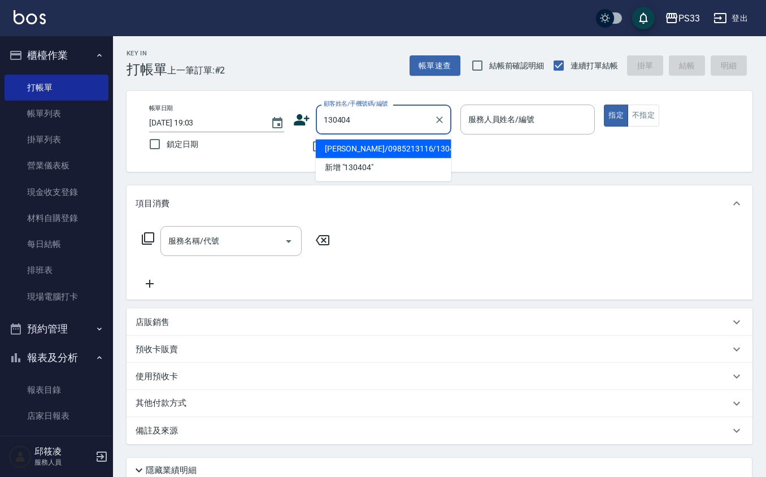
type input "[PERSON_NAME]/0985213116/130404"
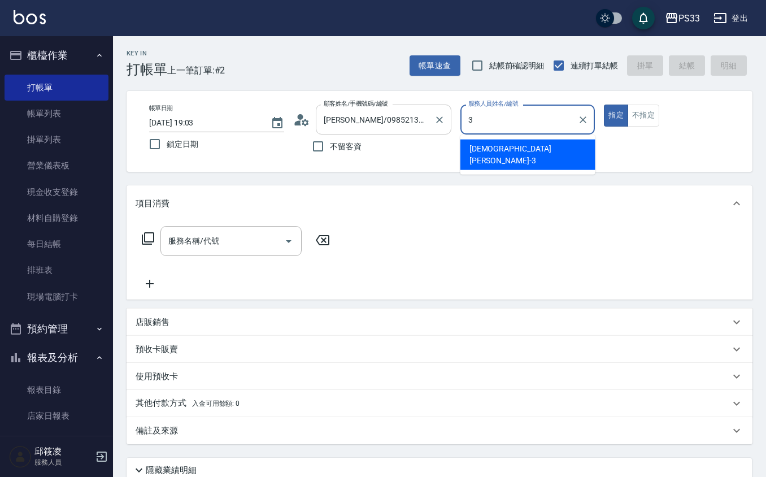
type input "[PERSON_NAME]-3"
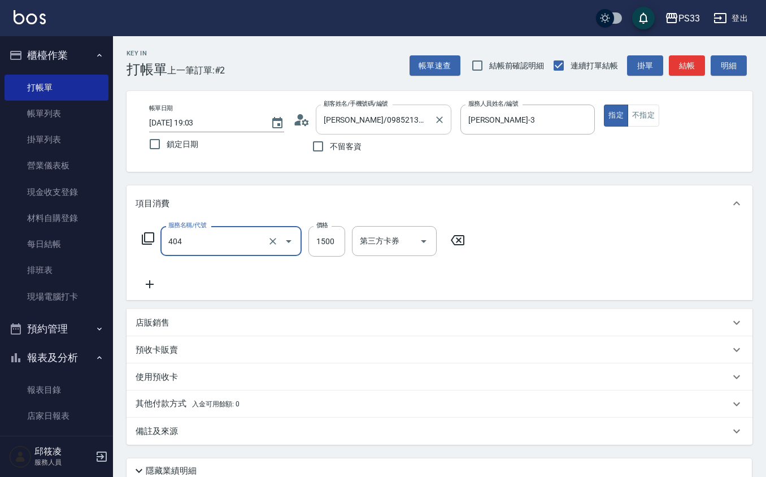
type input "設計染髮(404)"
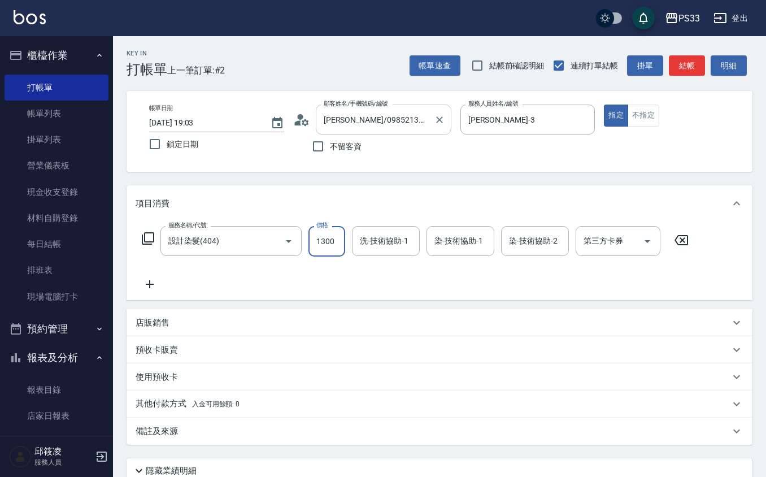
type input "1300"
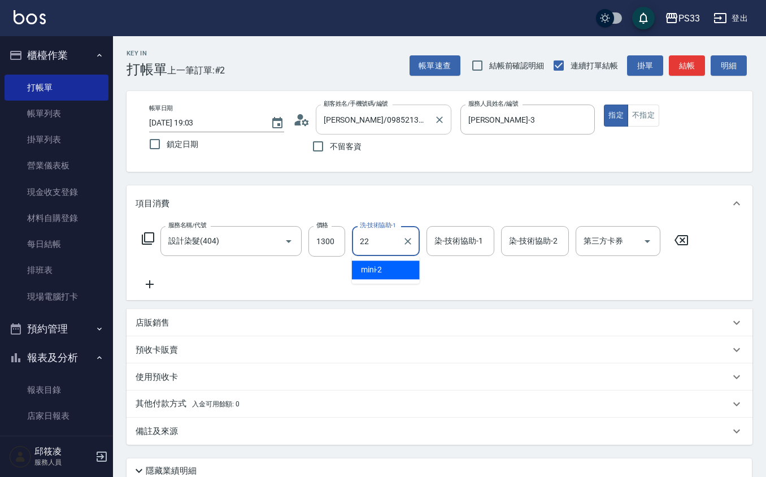
type input "[PERSON_NAME]-22"
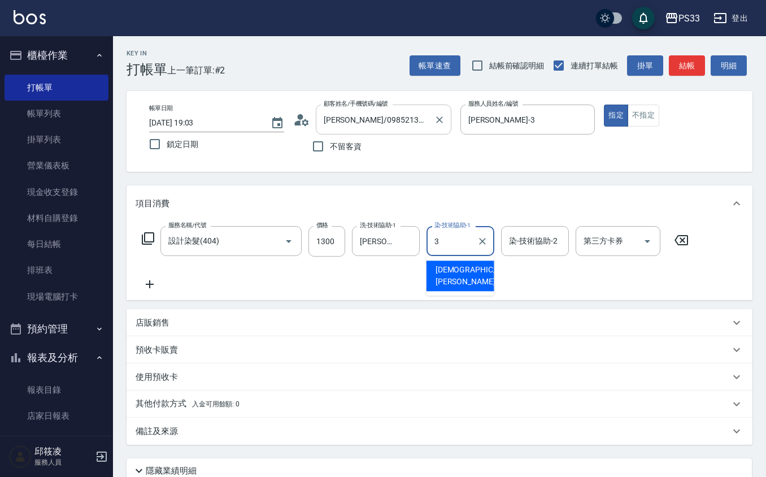
type input "[PERSON_NAME]-3"
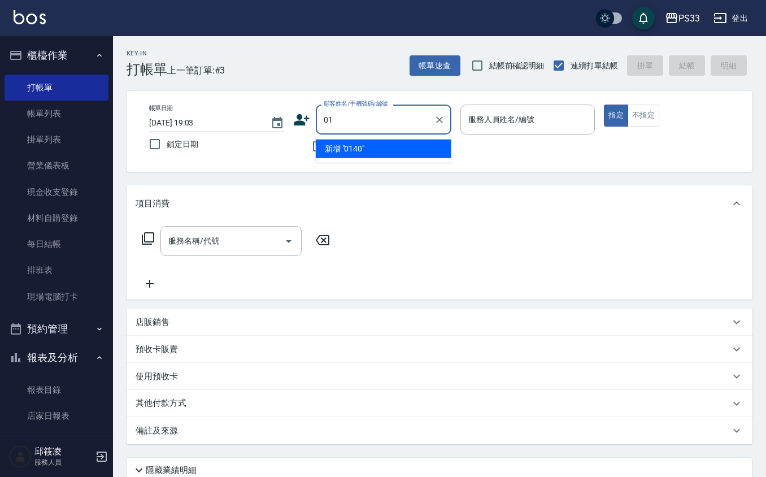
type input "0"
type input "[PERSON_NAME]/0979717003/040308"
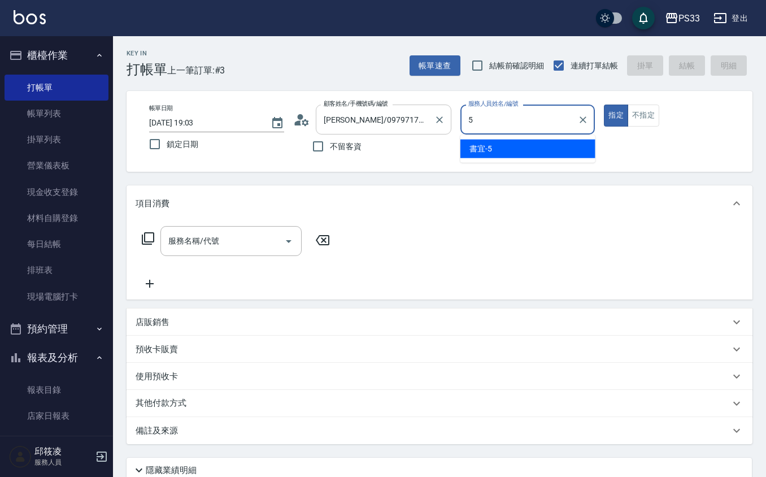
type input "書宜-5"
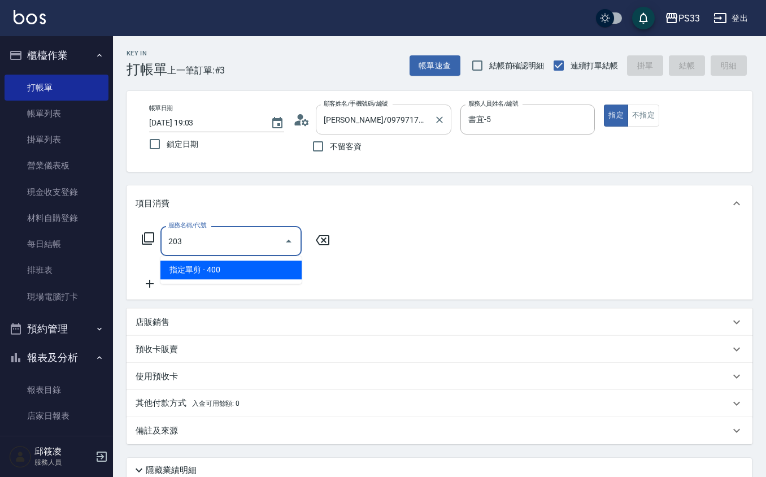
type input "指定單剪(203)"
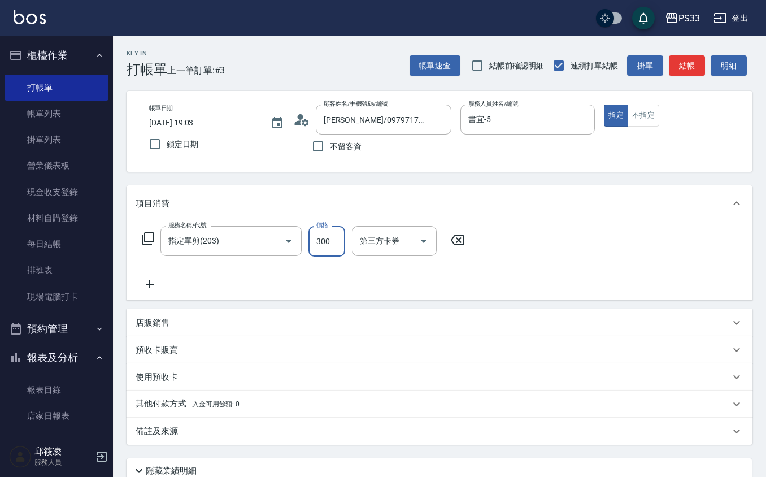
click at [331, 251] on input "300" at bounding box center [327, 241] width 37 height 31
type input "250"
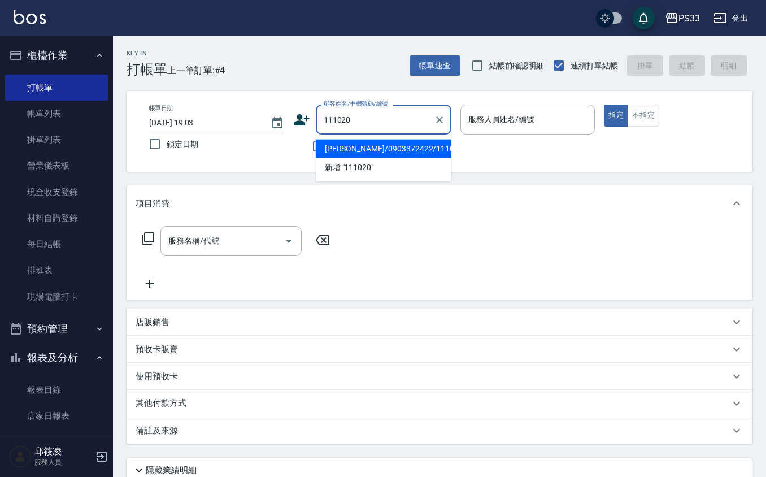
type input "[PERSON_NAME]/0903372422/111020"
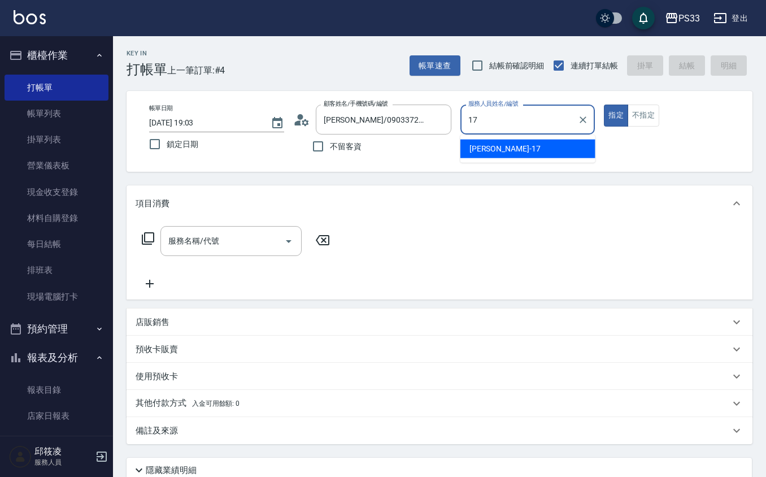
type input "[PERSON_NAME]-17"
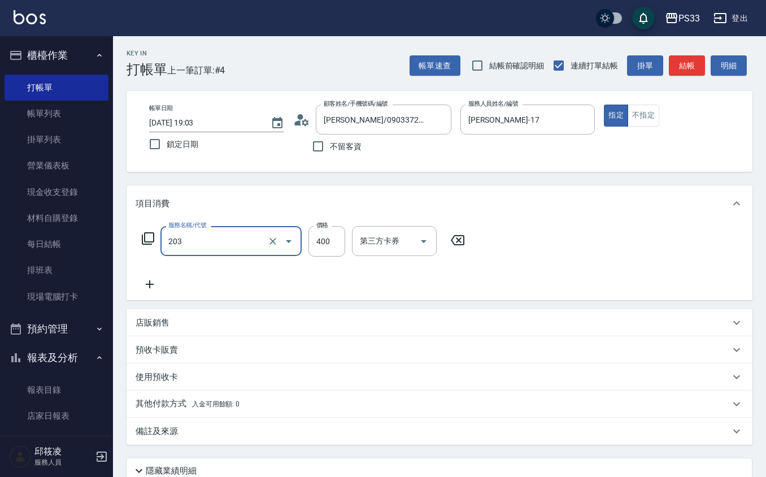
type input "指定單剪(203)"
type input "200"
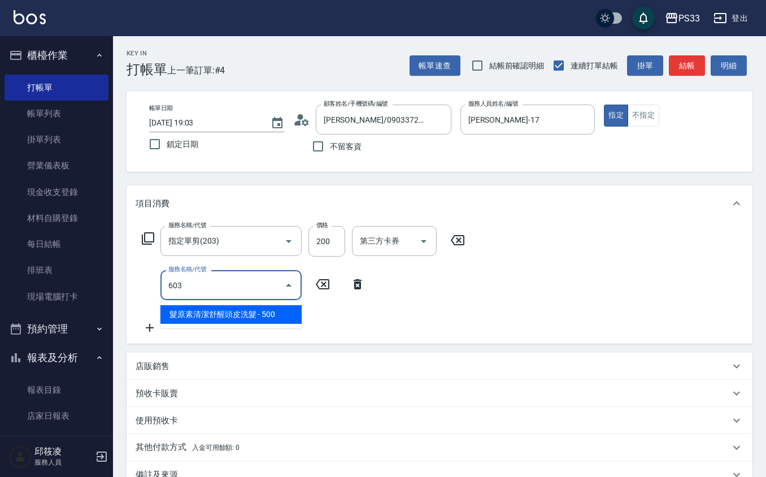
type input "髮原素清潔舒醒頭皮洗髮(603)"
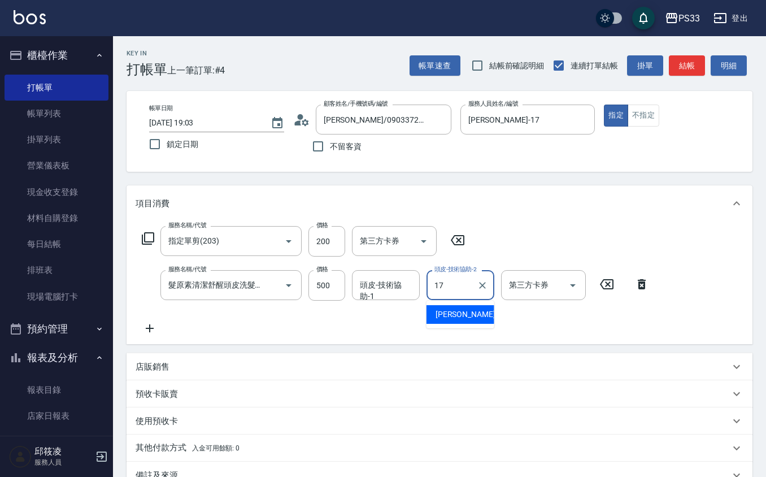
type input "[PERSON_NAME]-17"
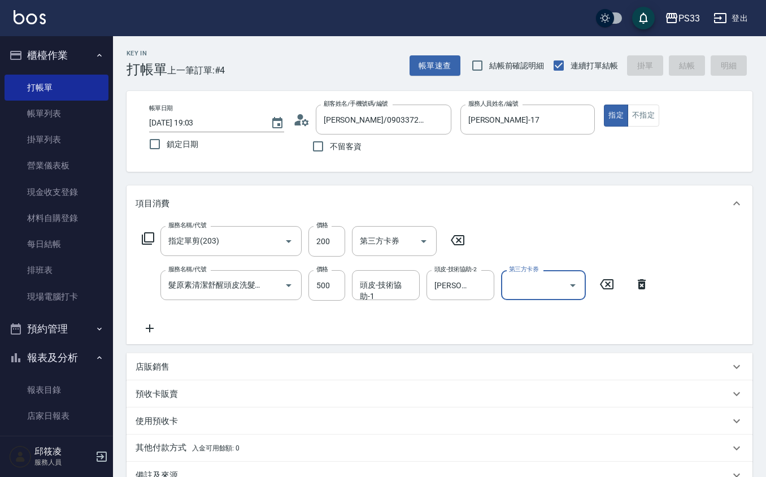
type input "[DATE] 19:04"
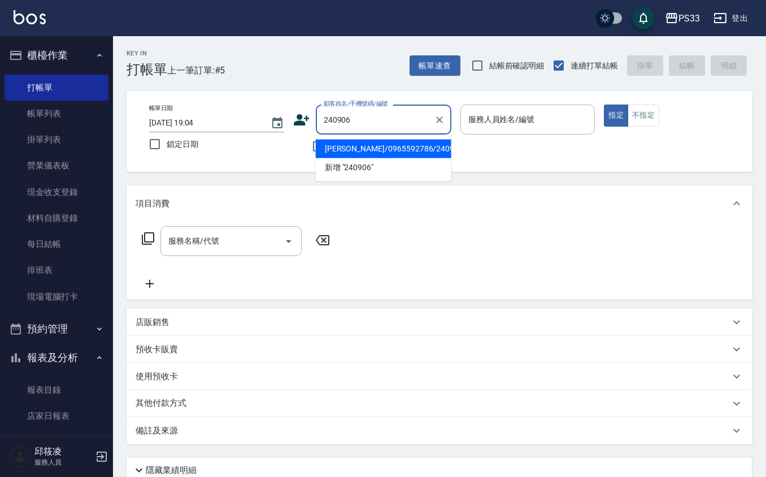
type input "[PERSON_NAME]/0965592786/240906"
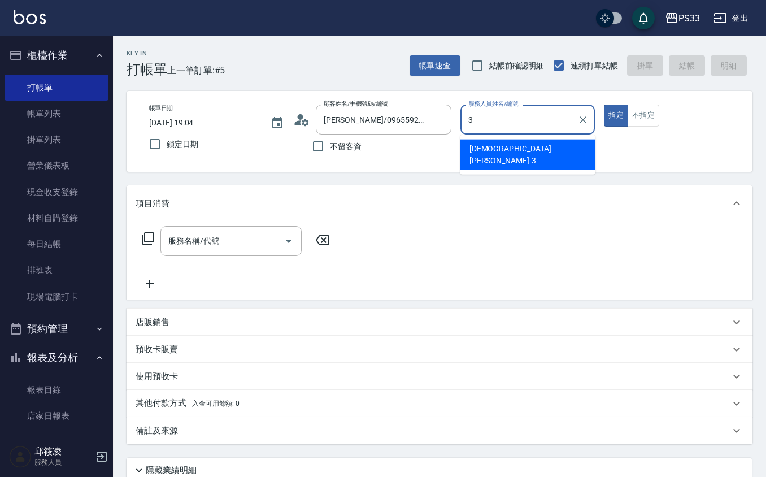
type input "[PERSON_NAME]-3"
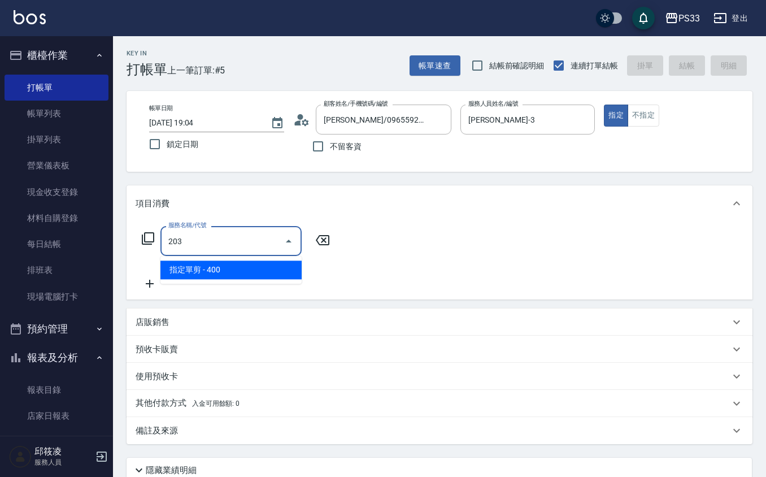
type input "指定單剪(203)"
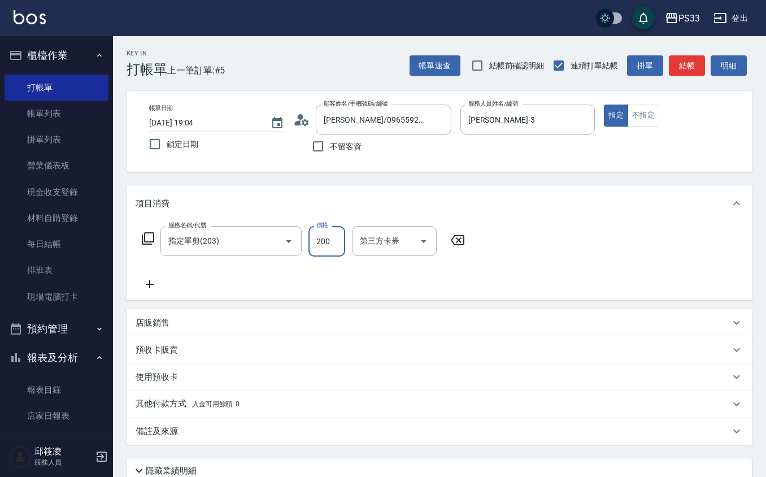
type input "200"
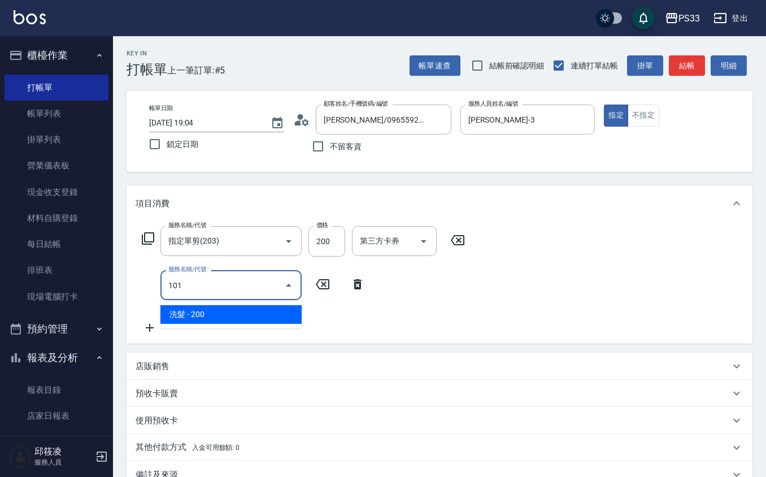
type input "洗髮(101)"
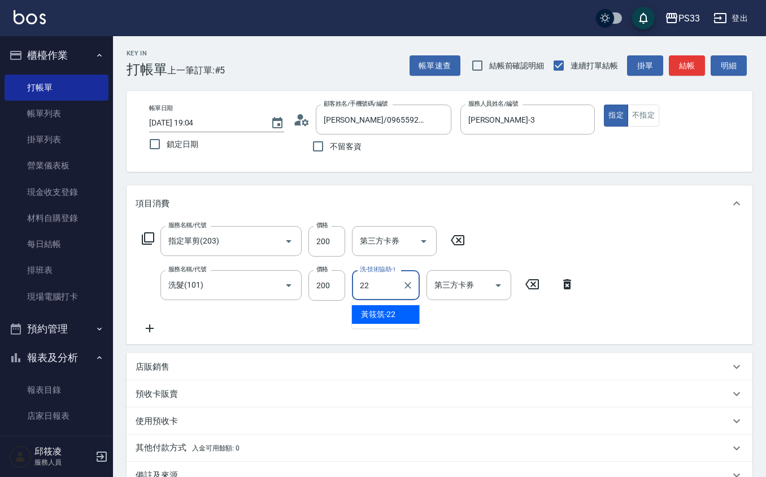
type input "[PERSON_NAME]-22"
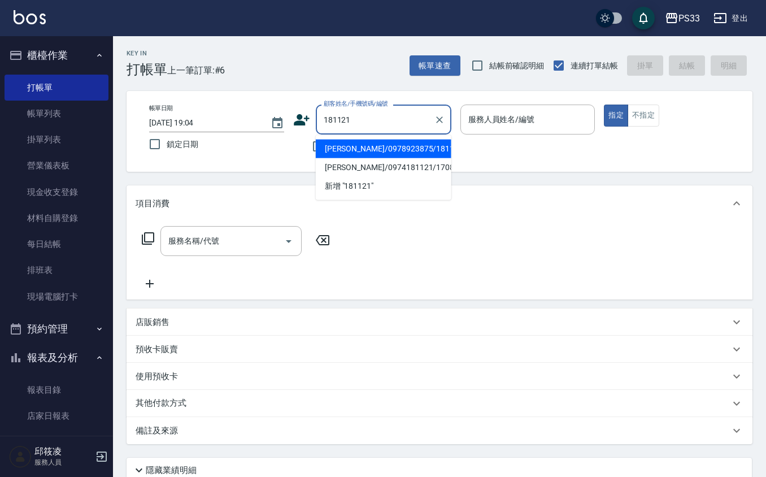
type input "[PERSON_NAME]/0978923875/181121"
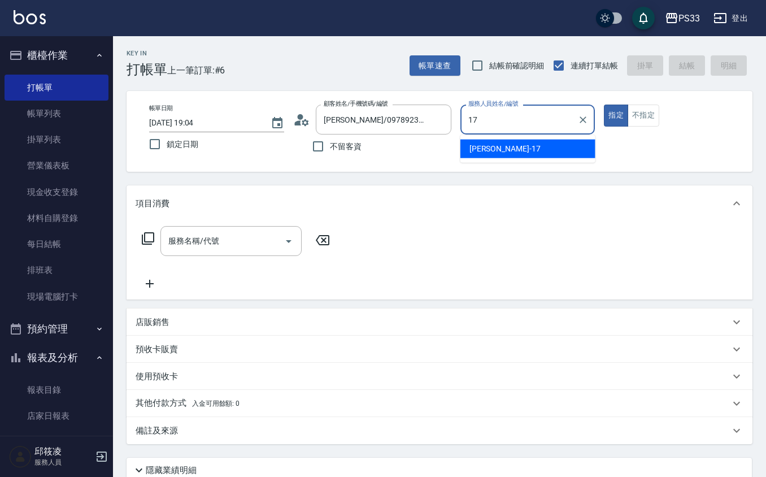
type input "[PERSON_NAME]-17"
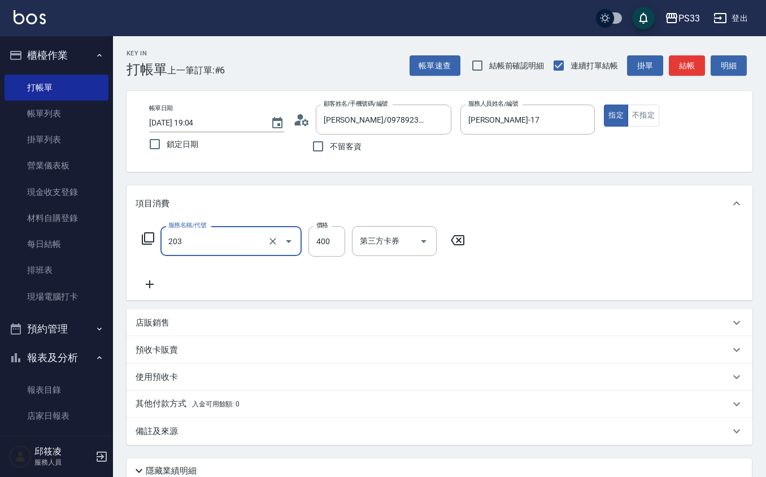
type input "指定單剪(203)"
type input "200"
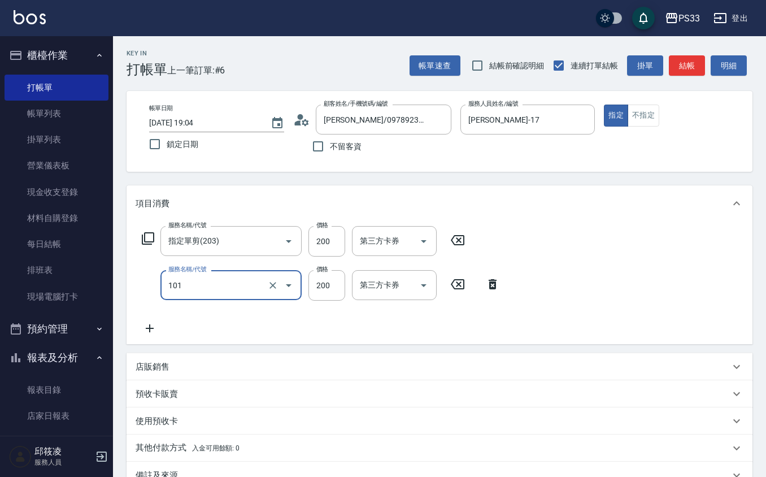
type input "洗髮(101)"
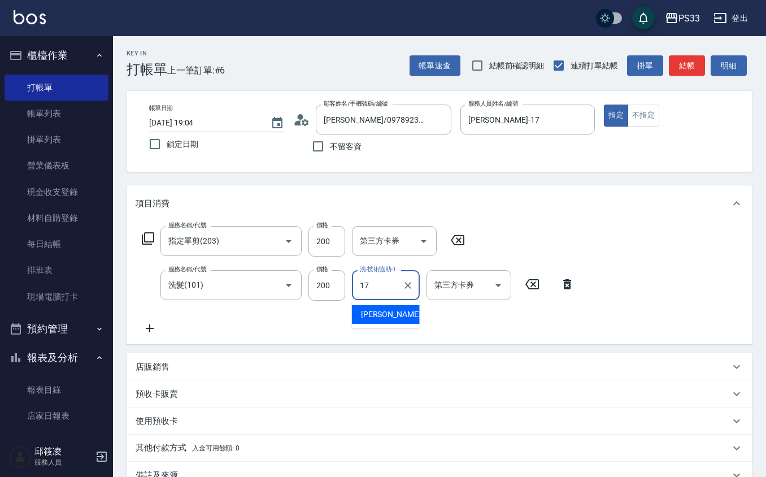
type input "[PERSON_NAME]-17"
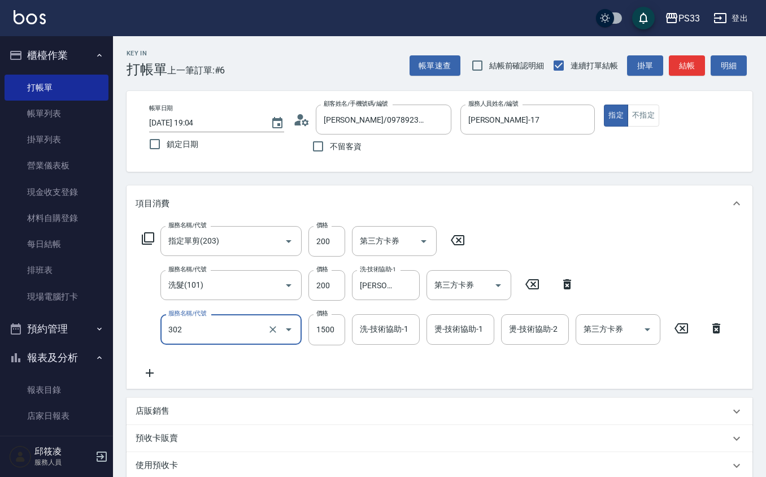
type input "設計燙髮(302)"
type input "800"
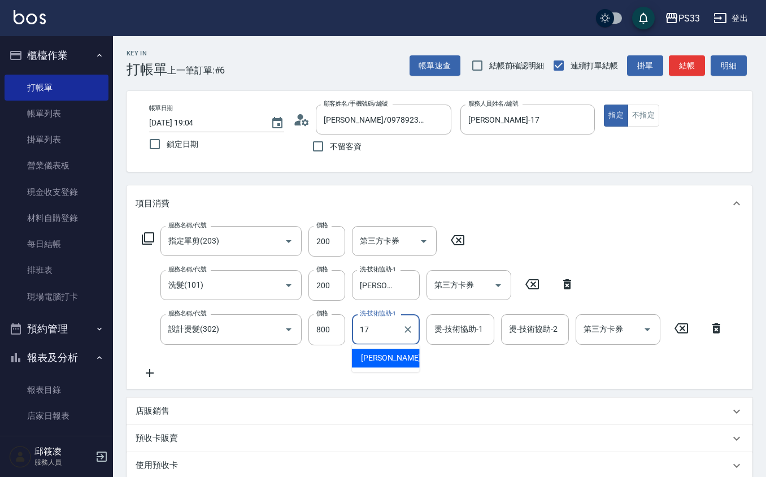
type input "[PERSON_NAME]-17"
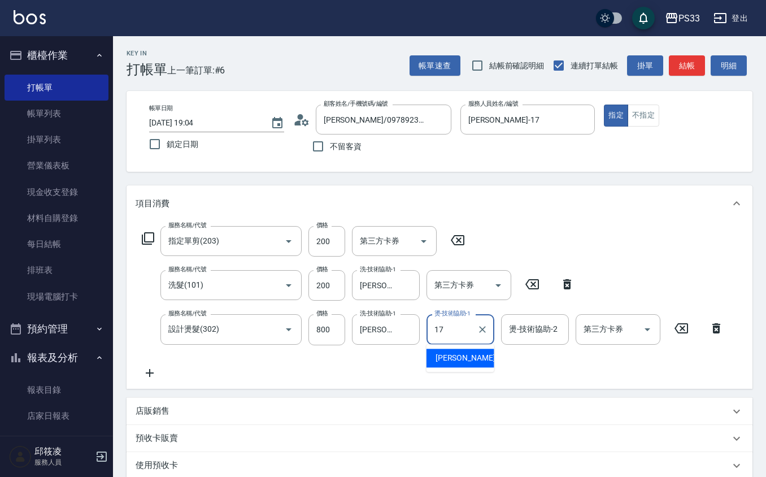
type input "[PERSON_NAME]-17"
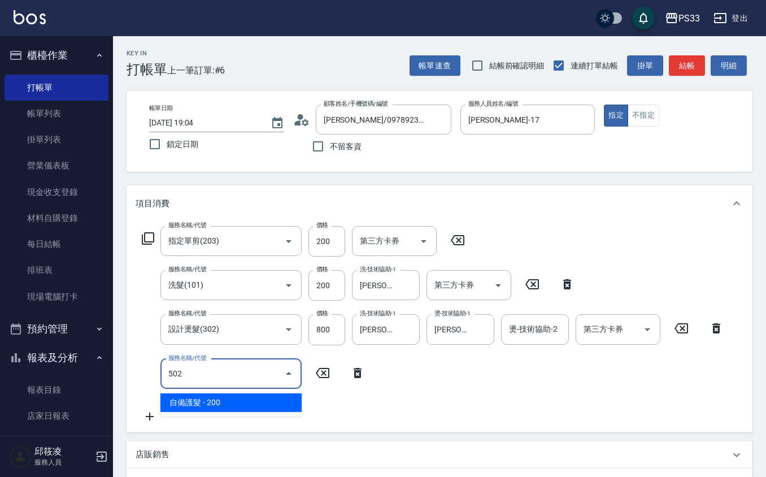
type input "自備護髮(502)"
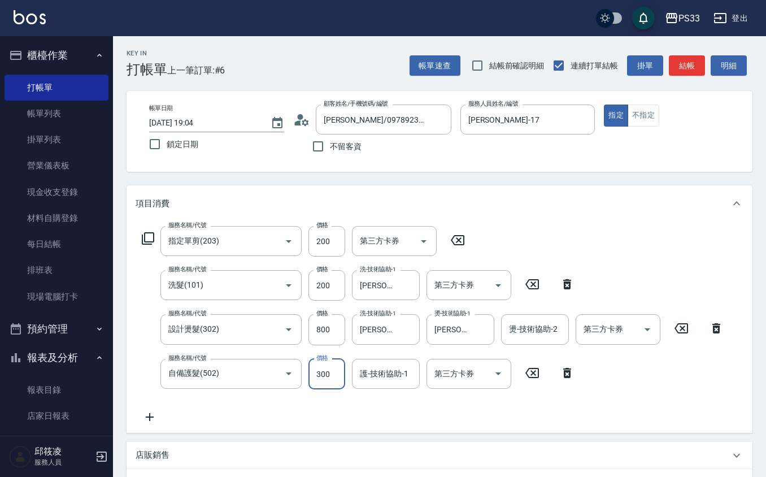
type input "300"
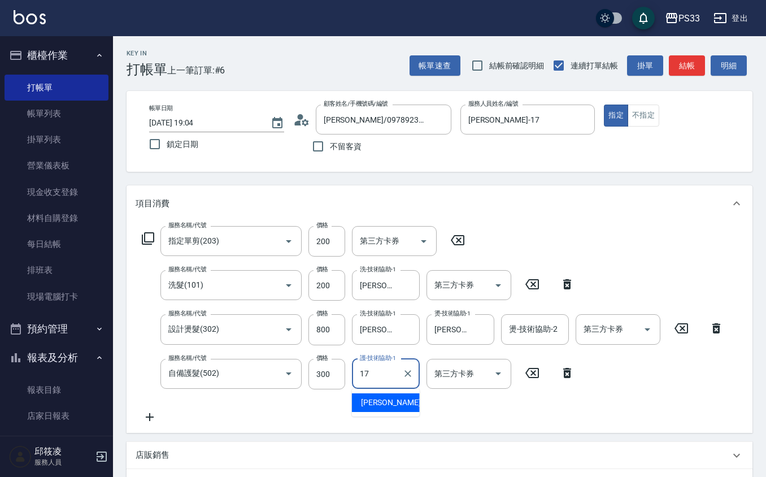
type input "[PERSON_NAME]-17"
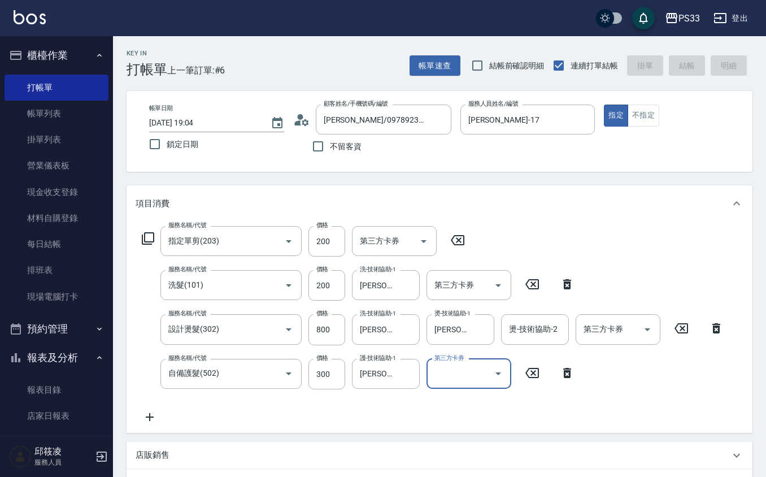
type input "[DATE] 19:05"
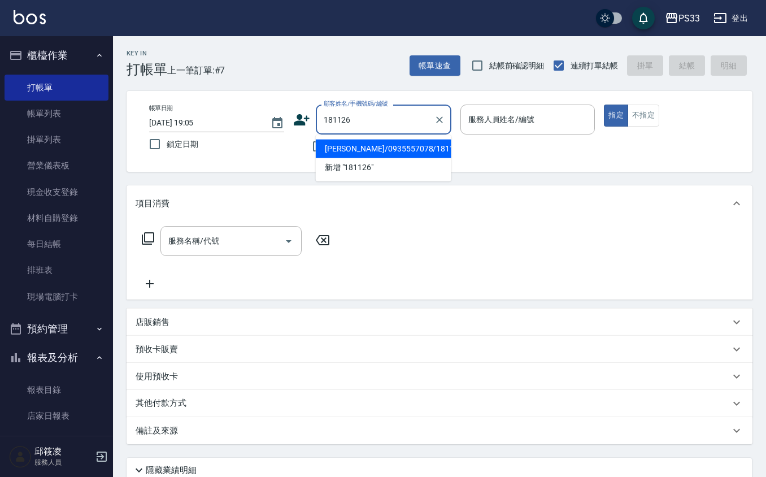
type input "[PERSON_NAME]/0935557078/181126"
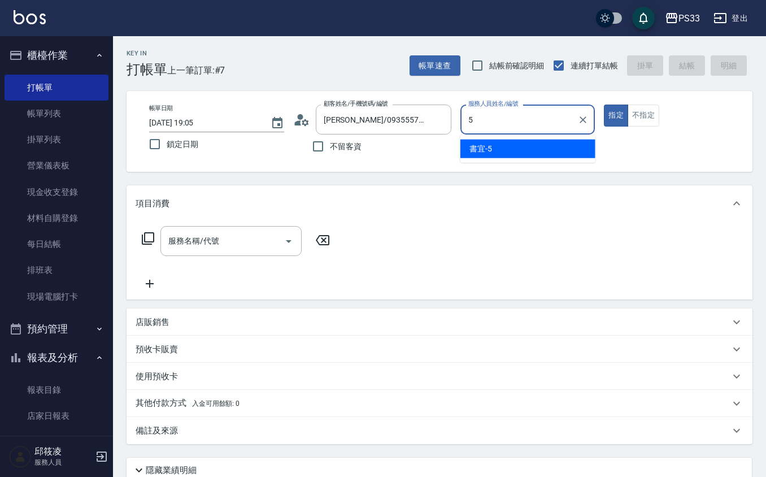
type input "書宜-5"
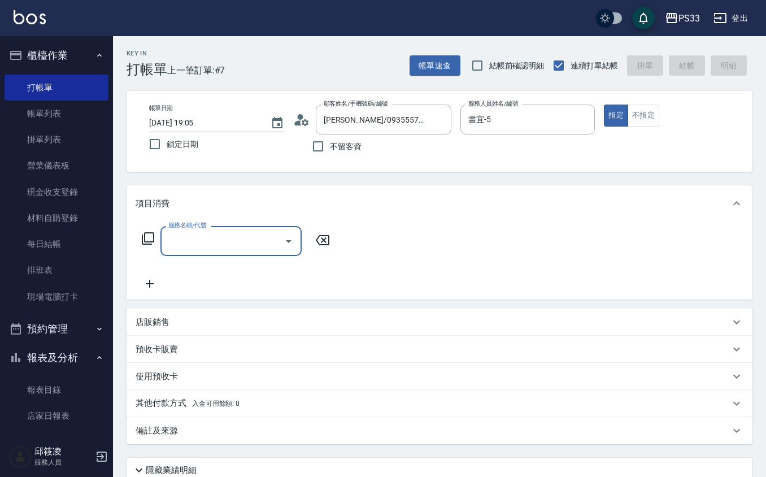
type input "0"
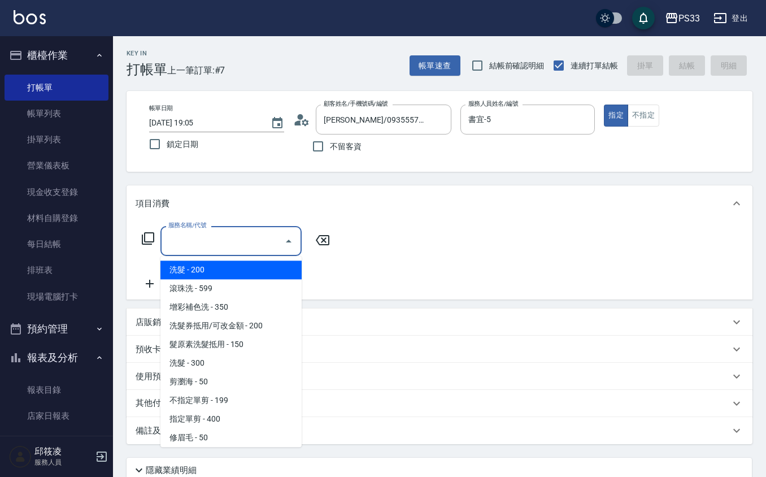
type input "0"
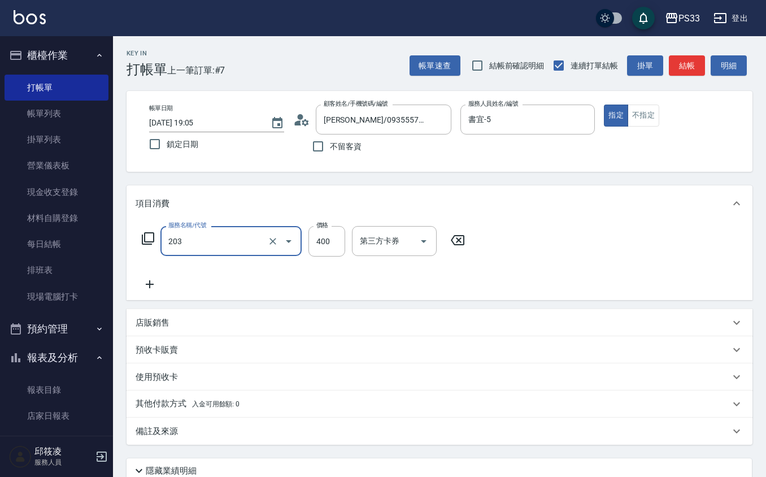
type input "指定單剪(203)"
type input "300"
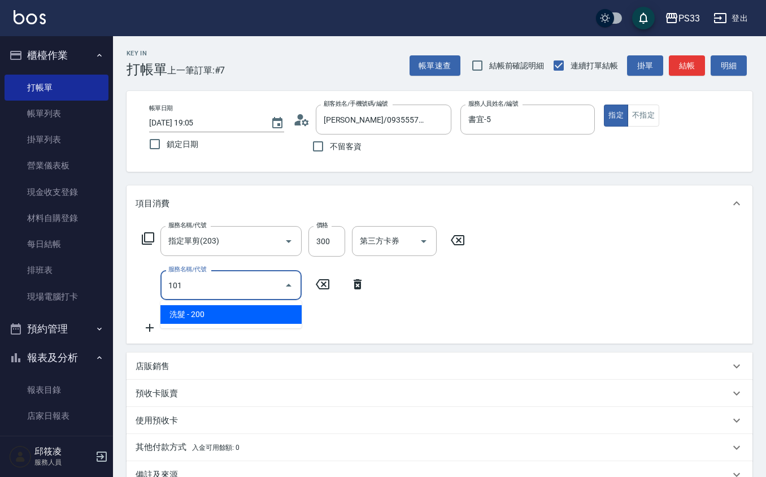
type input "洗髮(101)"
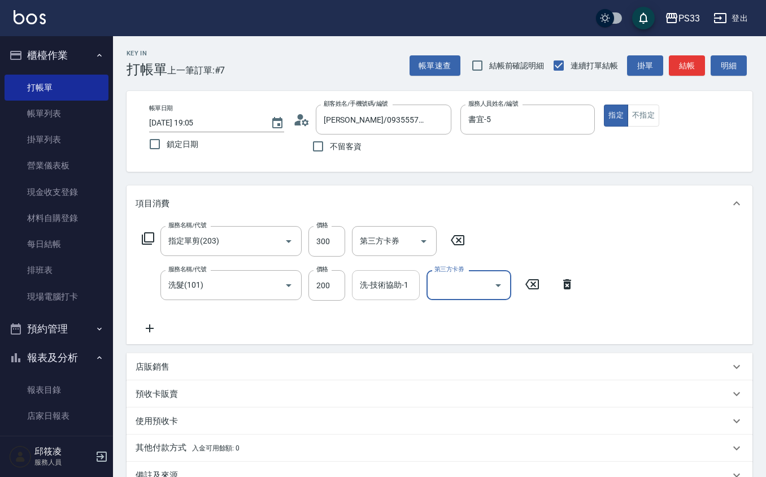
click at [377, 279] on div "洗-技術協助-1 洗-技術協助-1" at bounding box center [386, 285] width 68 height 30
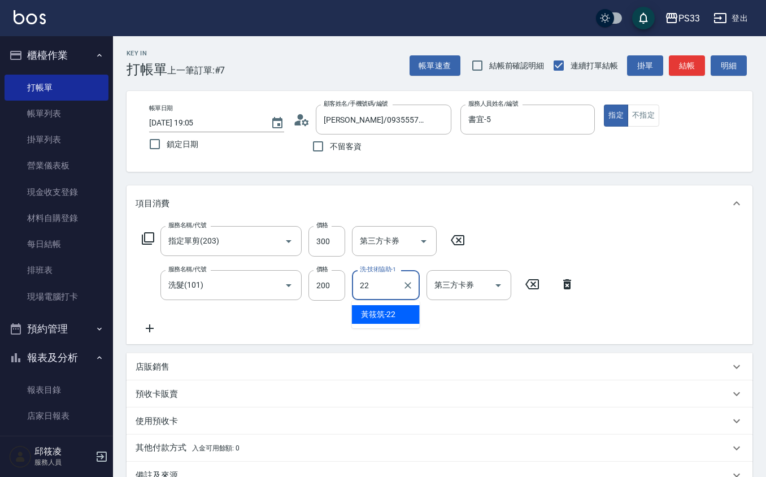
type input "[PERSON_NAME]-22"
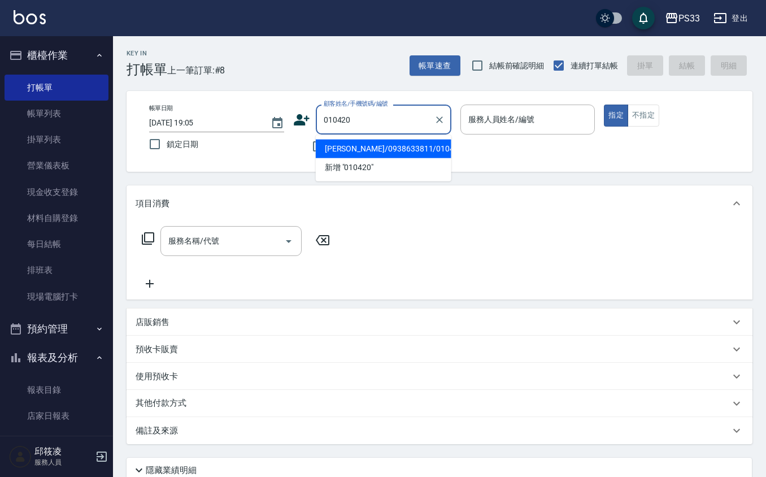
type input "[PERSON_NAME]/0938633811/010420"
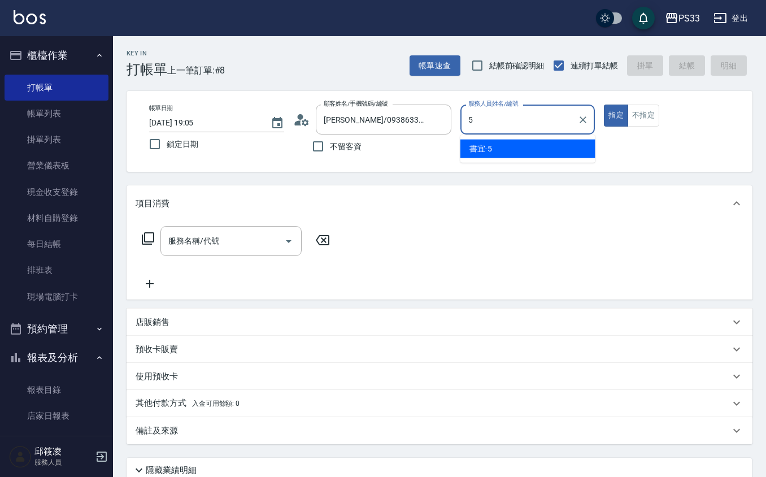
type input "書宜-5"
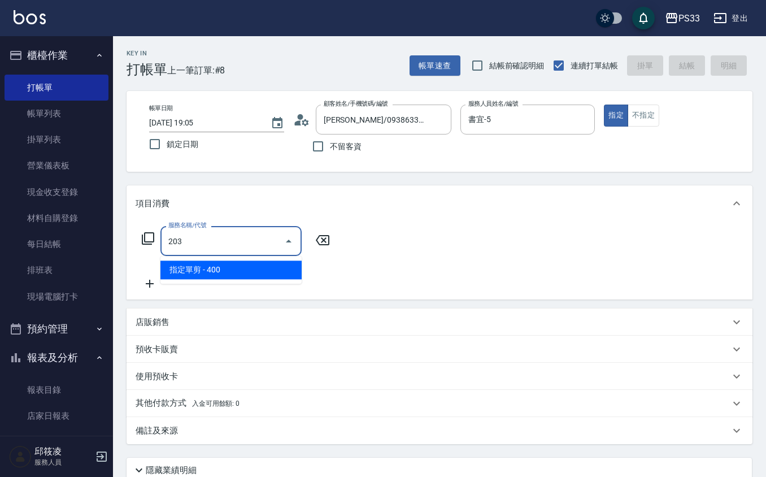
type input "指定單剪(203)"
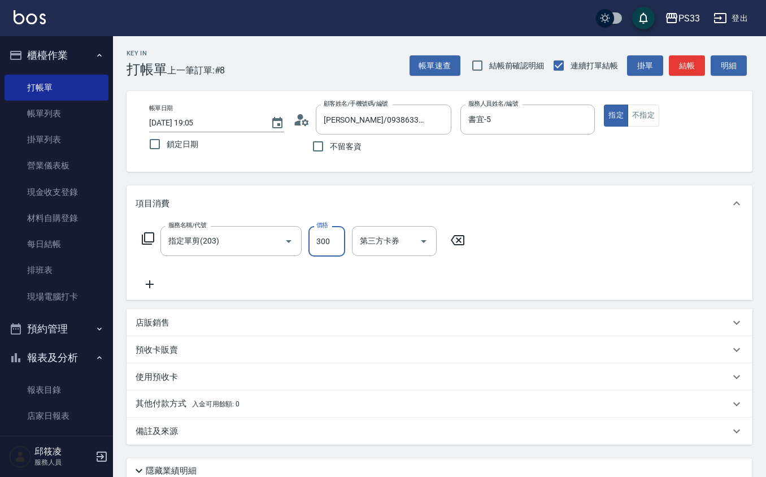
type input "300"
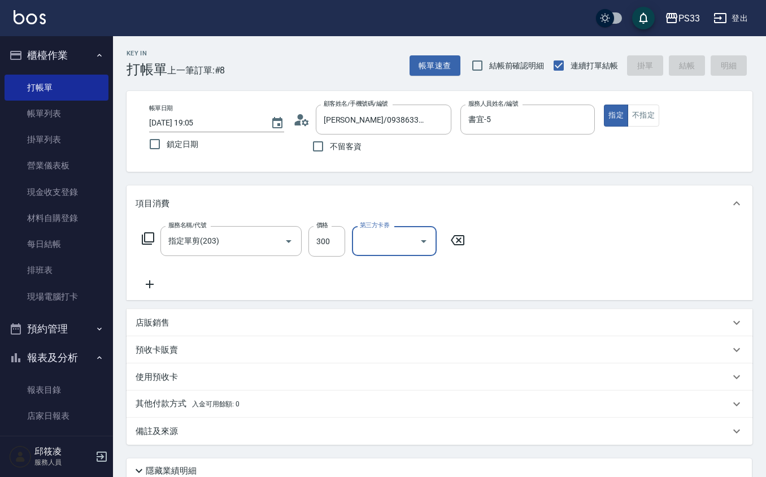
type input "[DATE] 19:06"
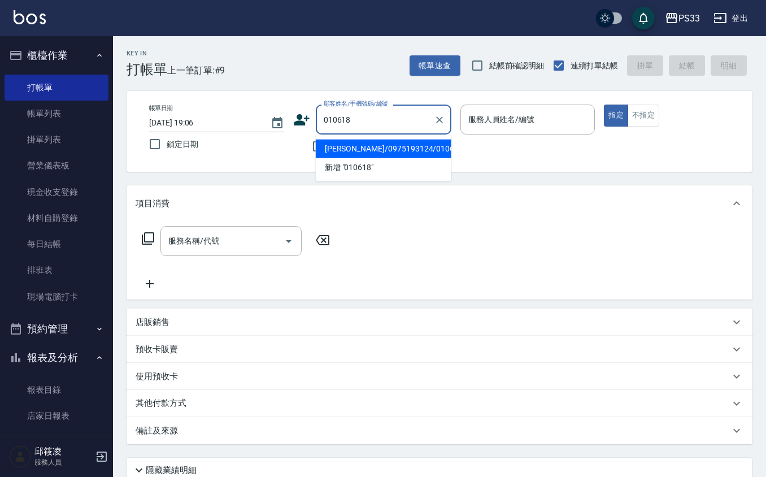
type input "[PERSON_NAME]/0975193124/010618"
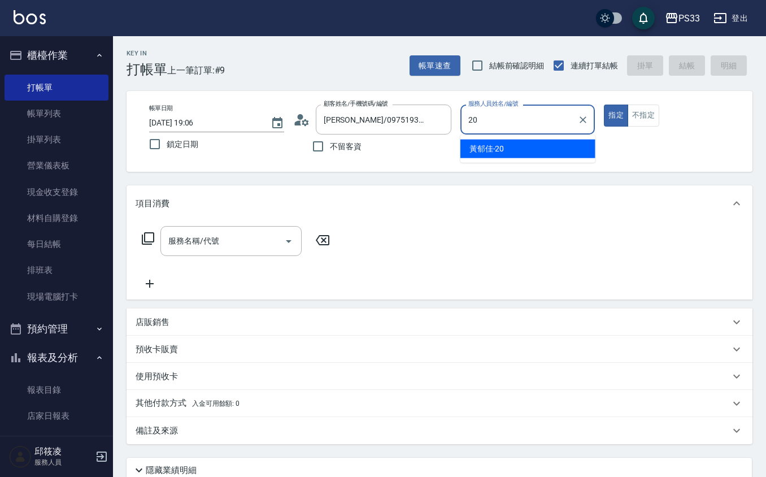
type input "2"
type input "書宜-5"
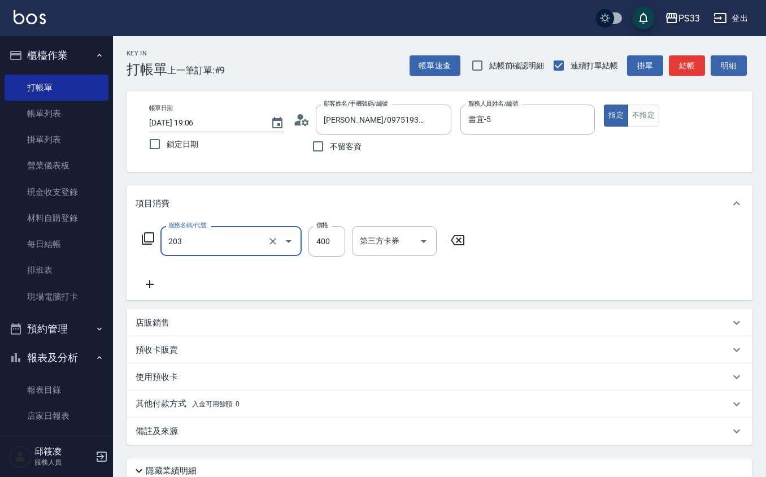
type input "指定單剪(203)"
type input "300"
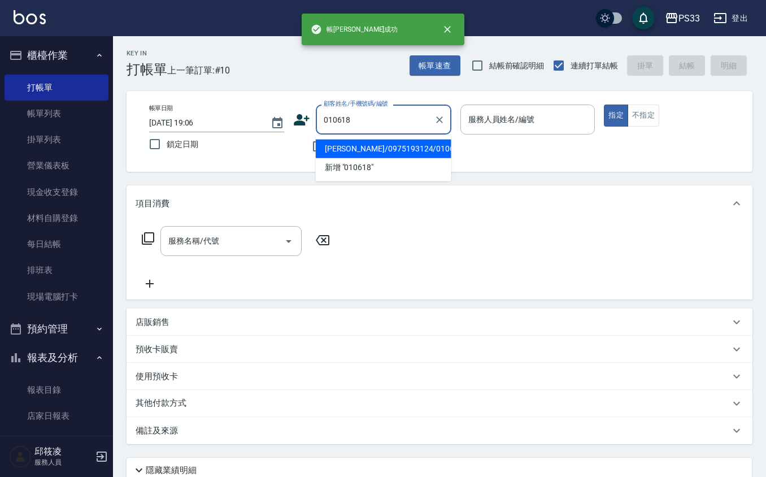
type input "[PERSON_NAME]/0975193124/010618"
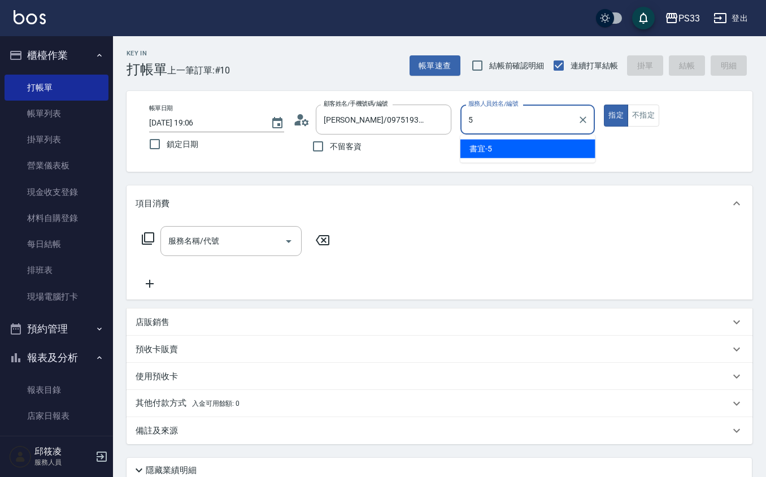
type input "書宜-5"
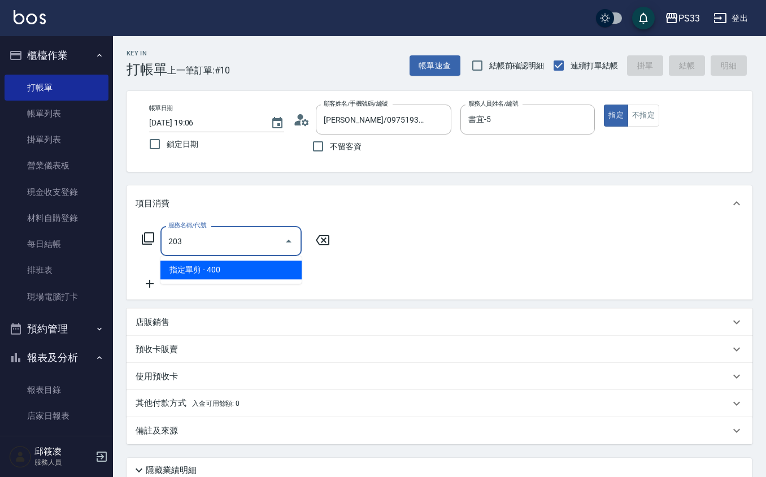
type input "指定單剪(203)"
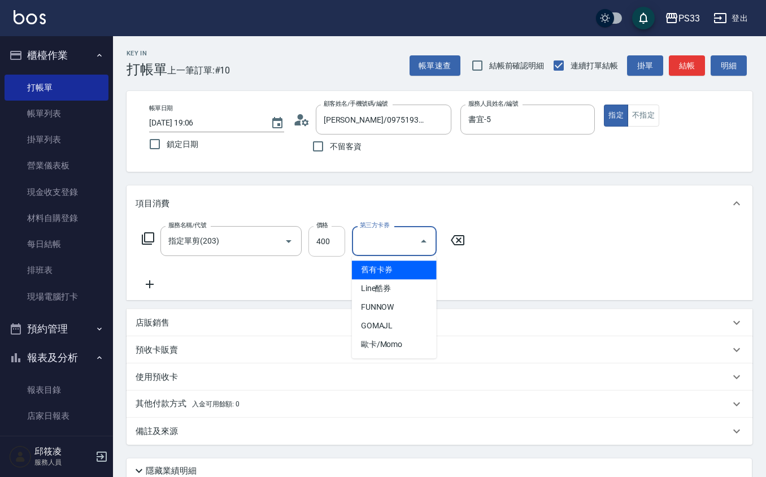
click at [337, 241] on input "400" at bounding box center [327, 241] width 37 height 31
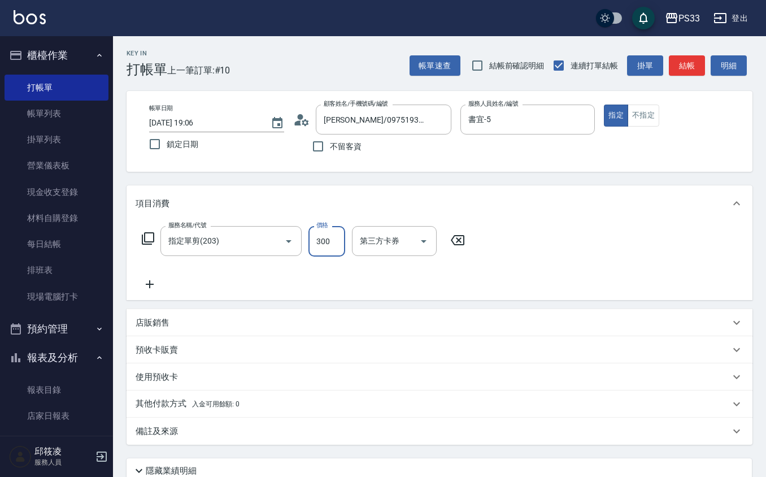
type input "300"
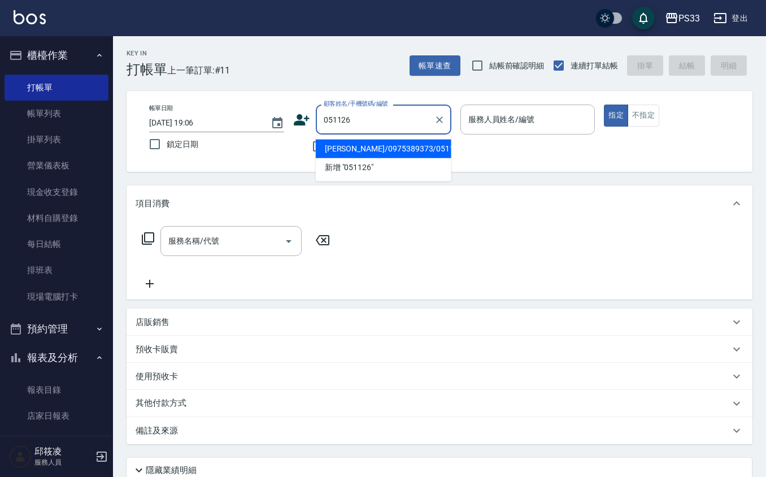
type input "[PERSON_NAME]/0975389373/051126"
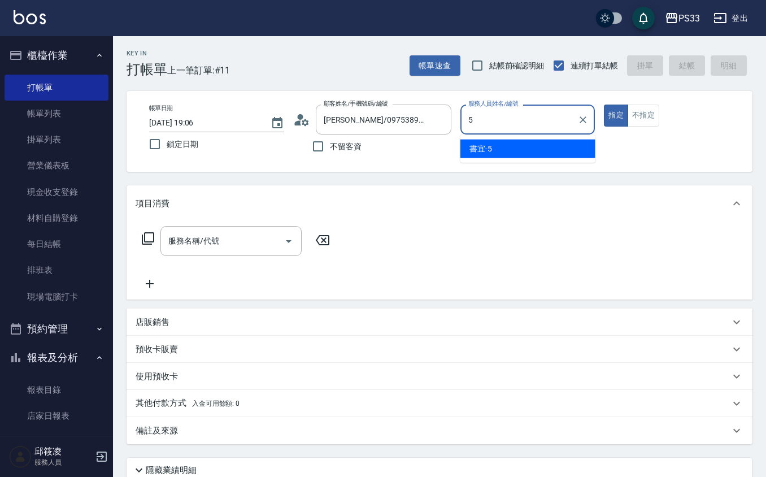
type input "書宜-5"
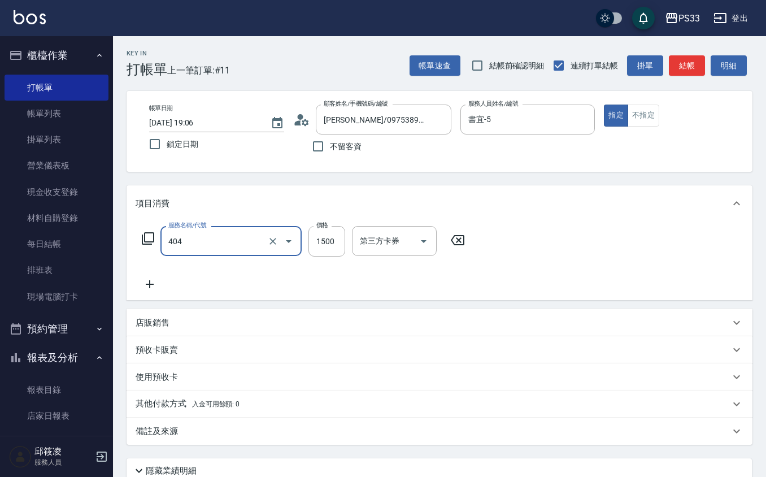
type input "設計染髮(404)"
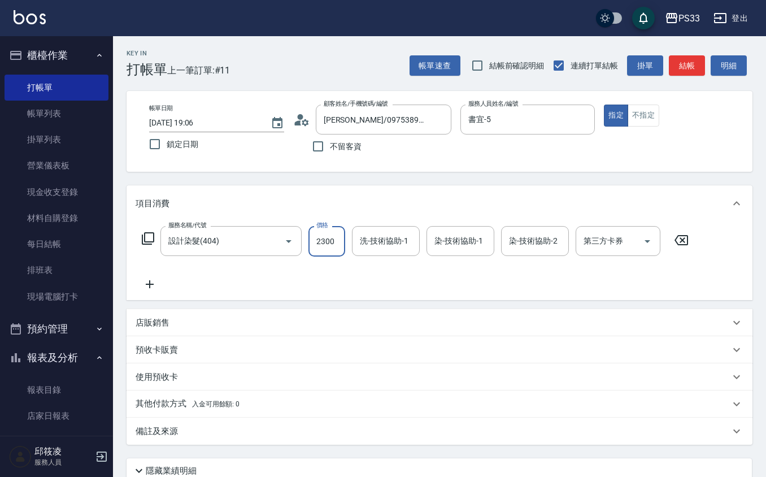
type input "2300"
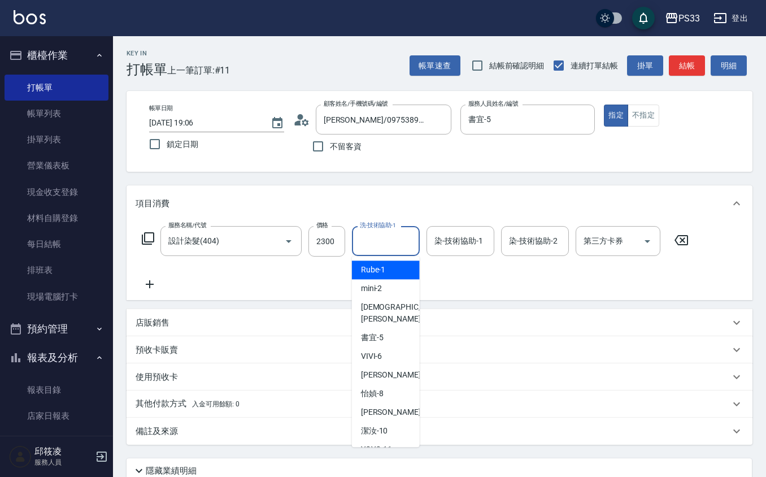
click at [366, 241] on input "洗-技術協助-1" at bounding box center [386, 241] width 58 height 20
type input "[PERSON_NAME]-3"
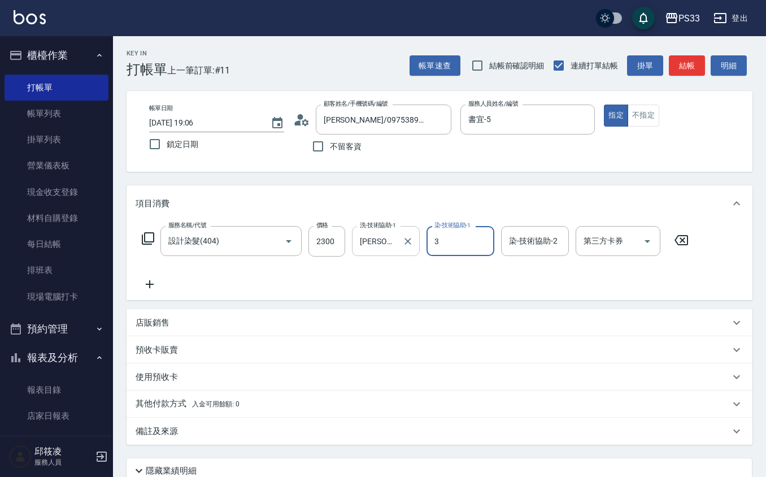
type input "[PERSON_NAME]-3"
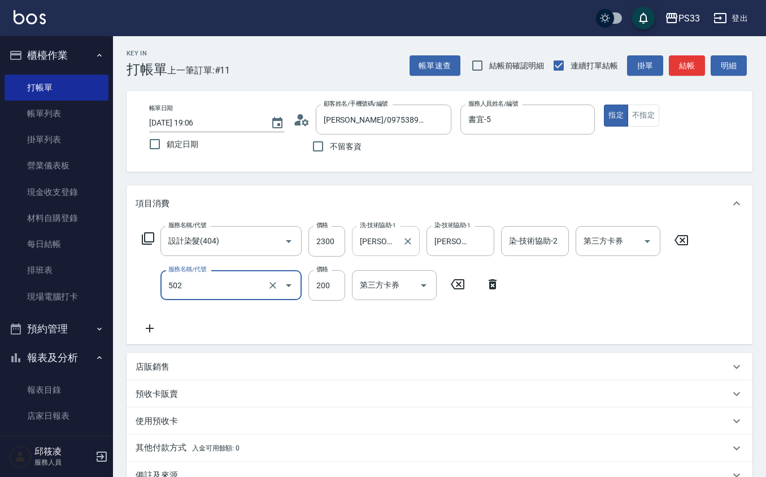
type input "自備護髮(502)"
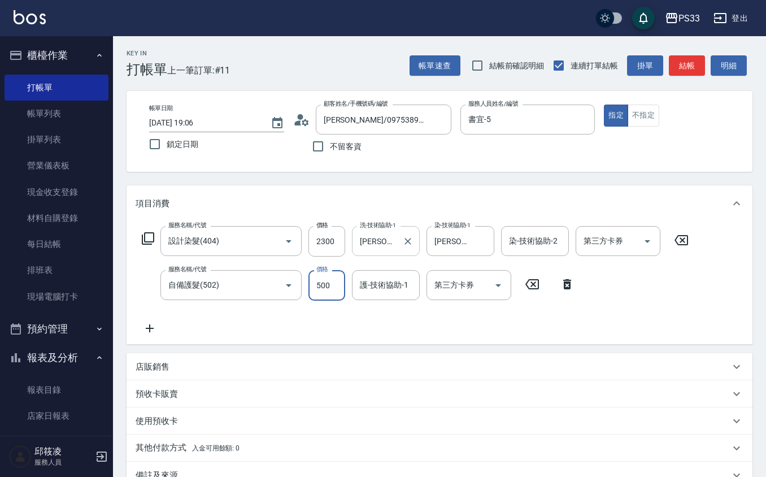
type input "500"
type input "[PERSON_NAME]-3"
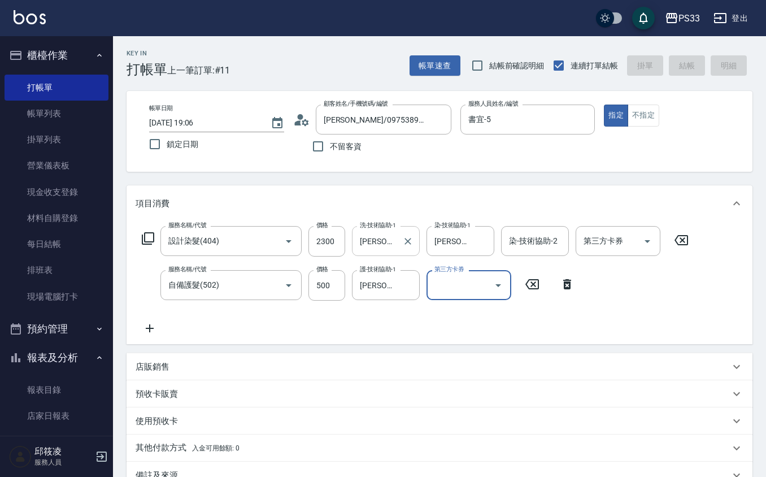
type input "[DATE] 19:07"
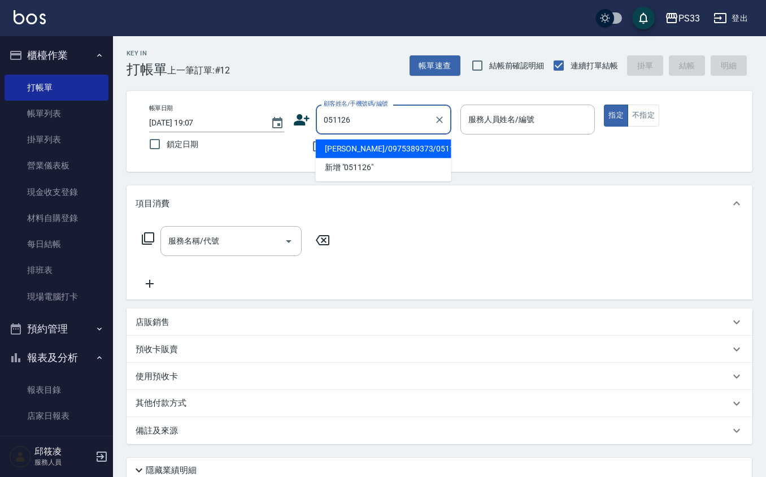
type input "[PERSON_NAME]/0975389373/051126"
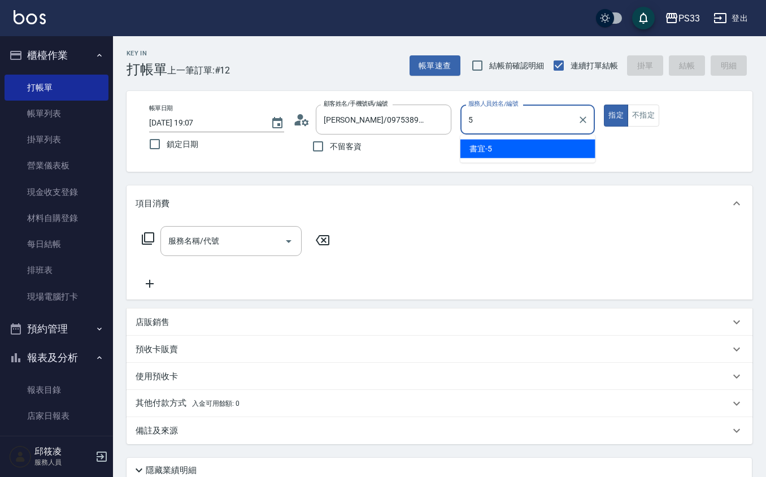
type input "書宜-5"
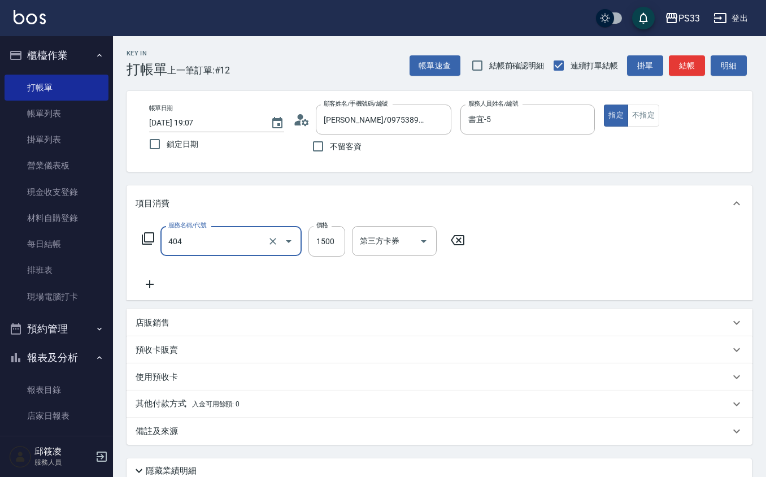
type input "設計染髮(404)"
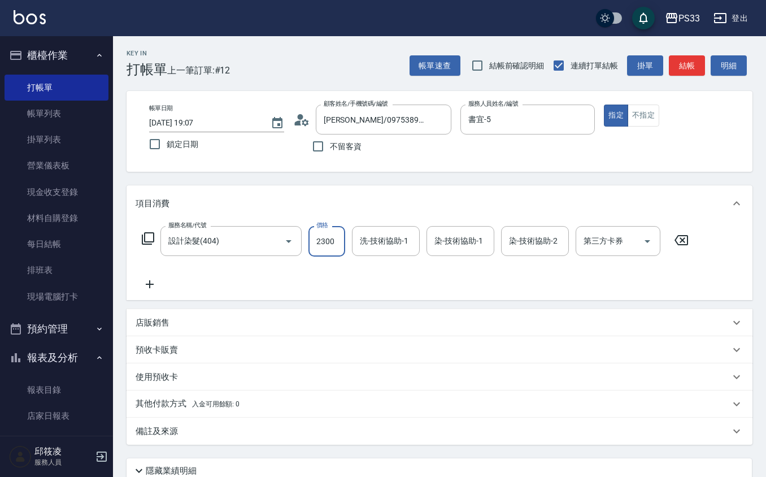
type input "2300"
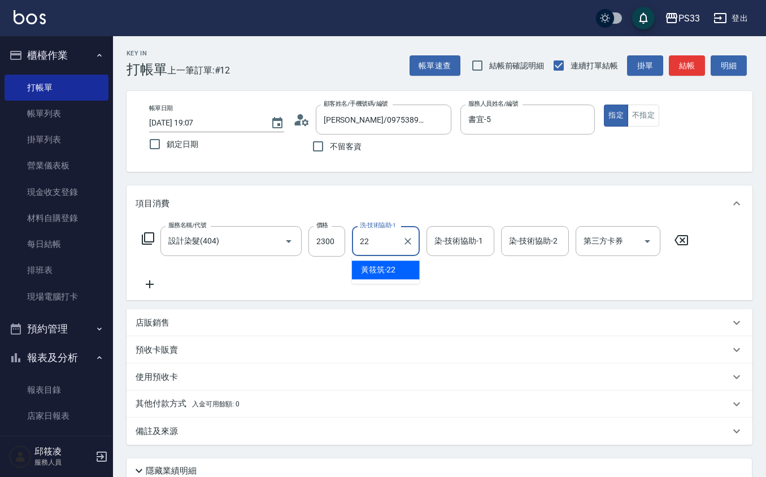
type input "[PERSON_NAME]-22"
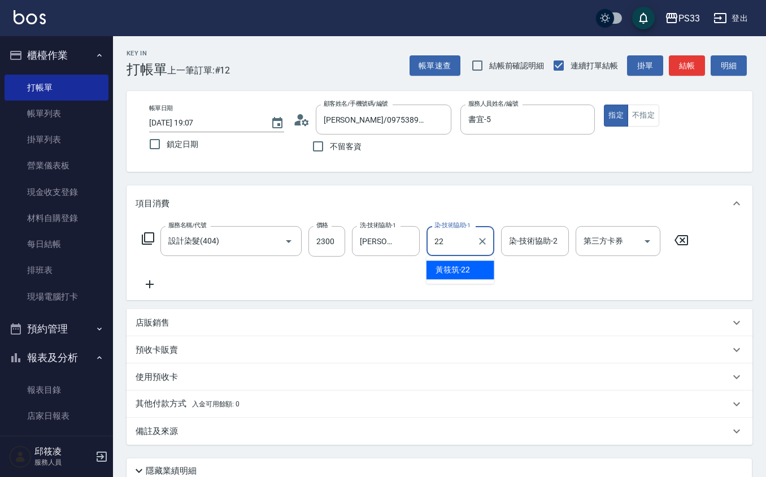
type input "[PERSON_NAME]-22"
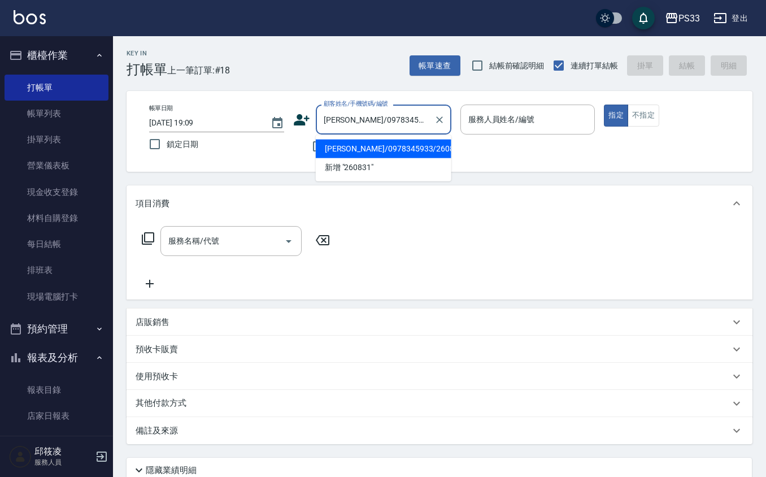
click at [604, 105] on button "指定" at bounding box center [616, 116] width 24 height 22
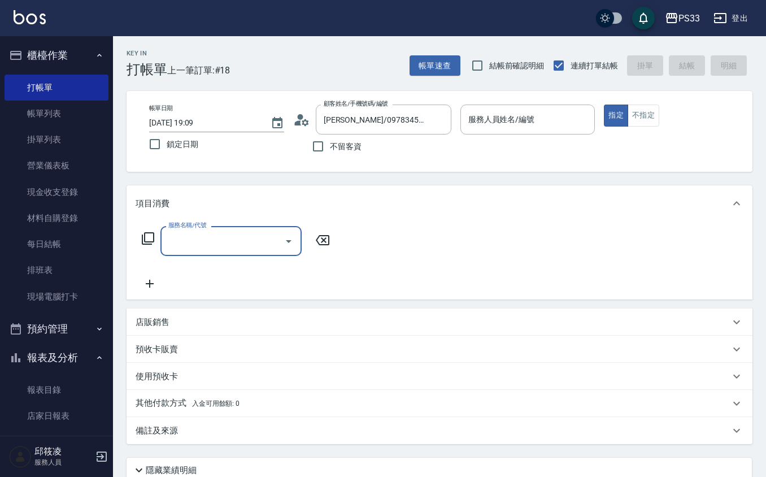
click at [516, 102] on div "帳單日期 [DATE] 19:09 鎖定日期 顧客姓名/手機號碼/編號 [PERSON_NAME]/0978345933/260831 顧客姓名/手機號碼/編…" at bounding box center [440, 131] width 626 height 81
click at [511, 121] on input "服務人員姓名/編號" at bounding box center [528, 120] width 125 height 20
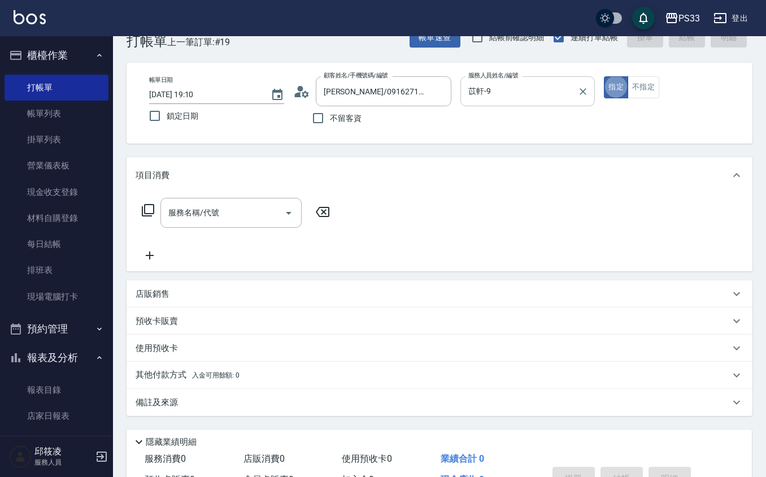
scroll to position [30, 0]
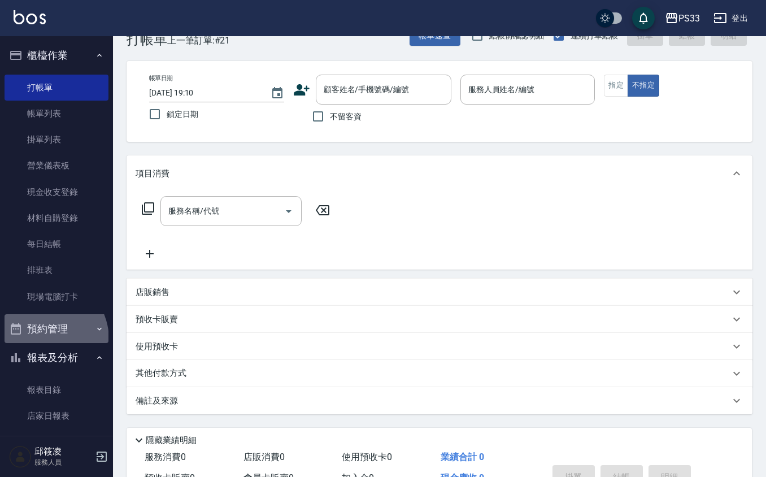
click at [41, 340] on button "預約管理" at bounding box center [57, 328] width 104 height 29
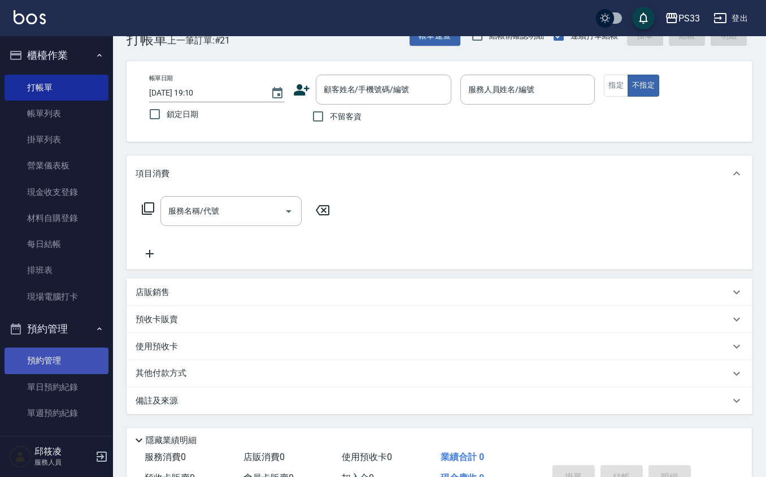
click at [31, 365] on link "預約管理" at bounding box center [57, 361] width 104 height 26
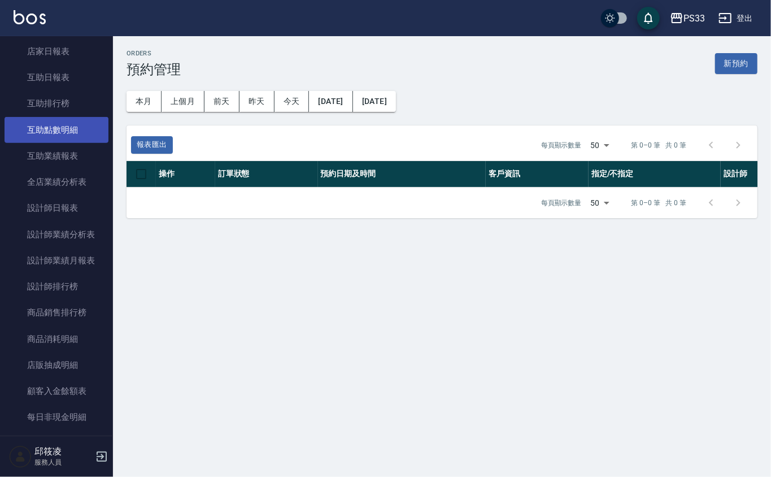
scroll to position [663, 0]
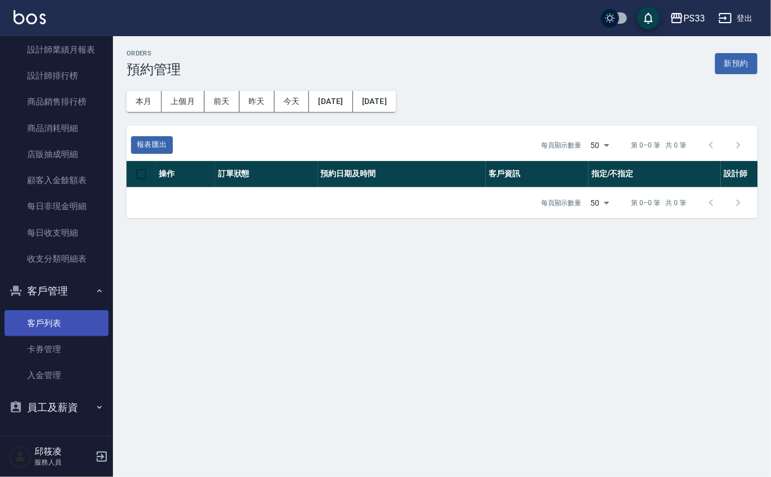
click at [55, 319] on link "客戶列表" at bounding box center [57, 323] width 104 height 26
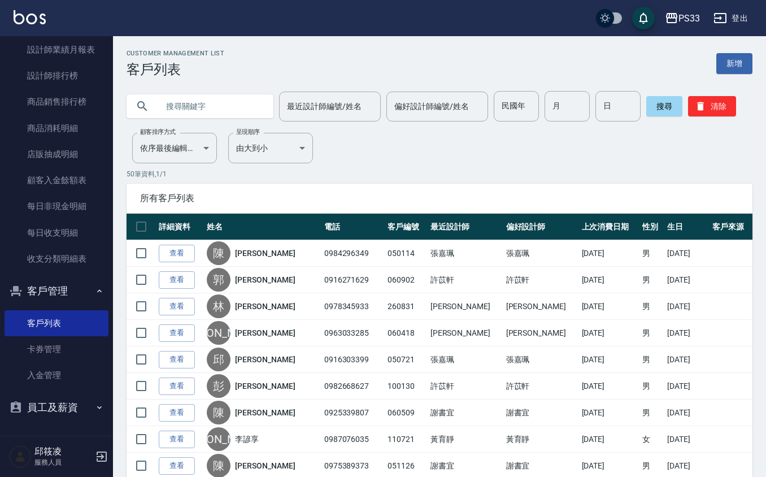
click at [222, 120] on input "text" at bounding box center [211, 106] width 106 height 31
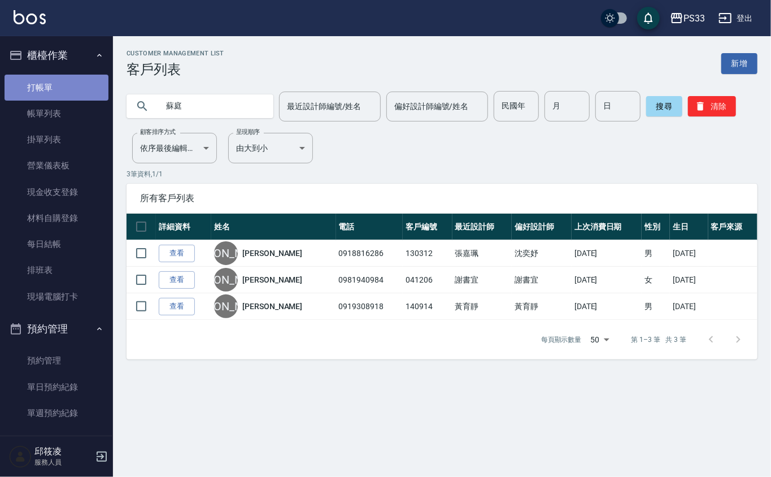
click at [76, 88] on link "打帳單" at bounding box center [57, 88] width 104 height 26
